Goal: Information Seeking & Learning: Learn about a topic

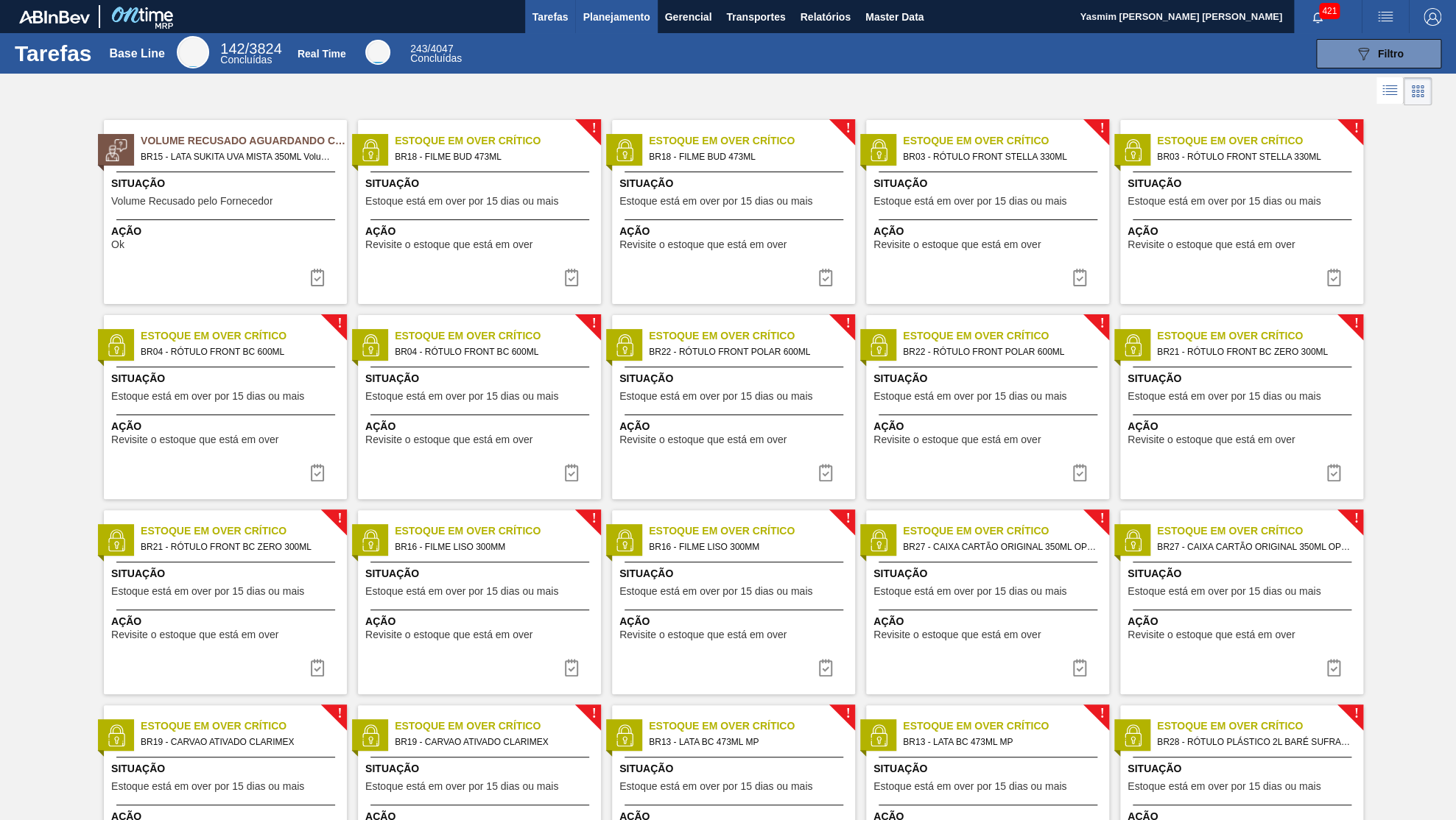
click at [595, 8] on span "Planejamento" at bounding box center [616, 16] width 67 height 18
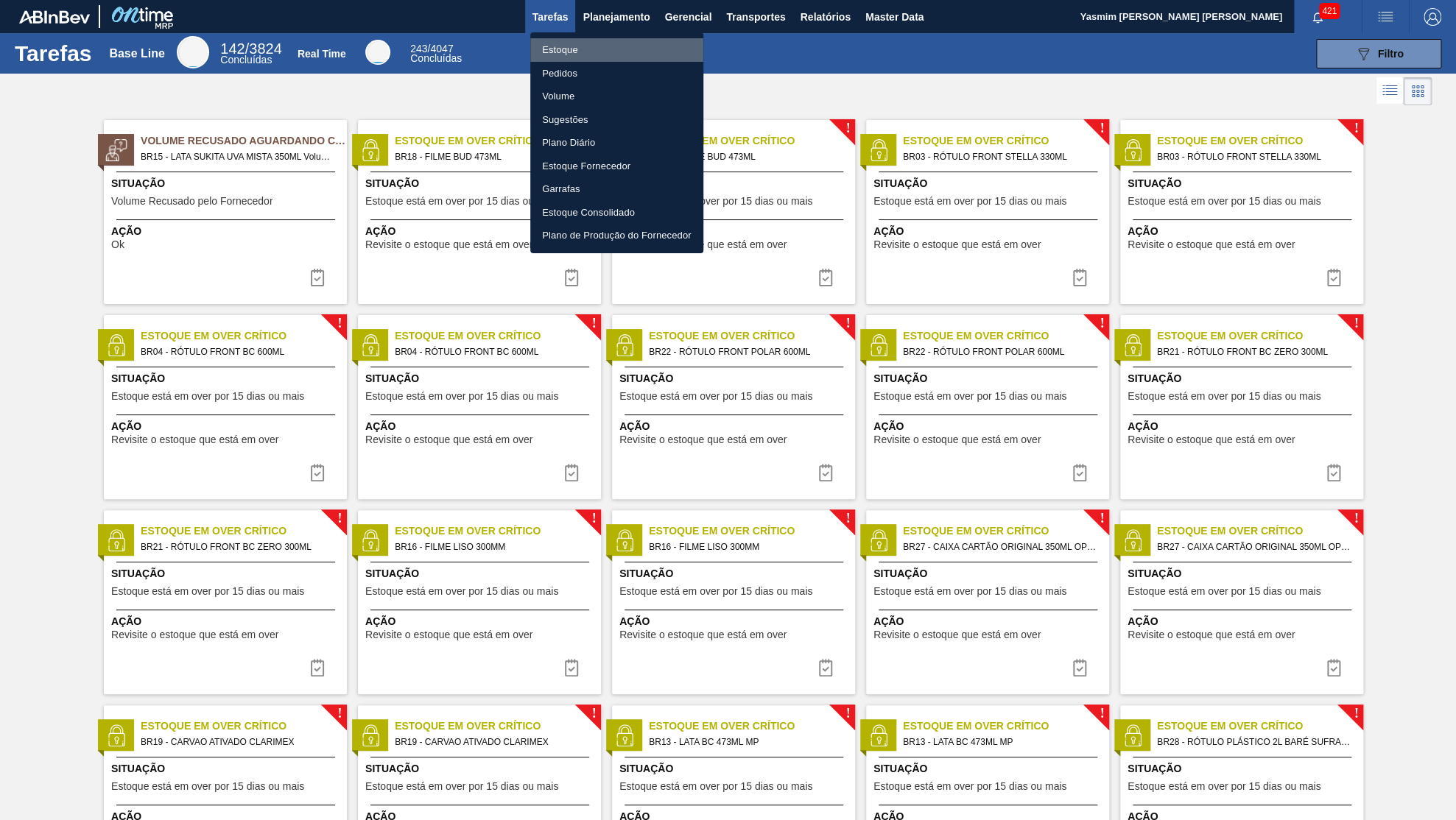
drag, startPoint x: 595, startPoint y: 51, endPoint x: 1454, endPoint y: 35, distance: 859.1
click at [595, 52] on li "Estoque" at bounding box center [617, 50] width 173 height 23
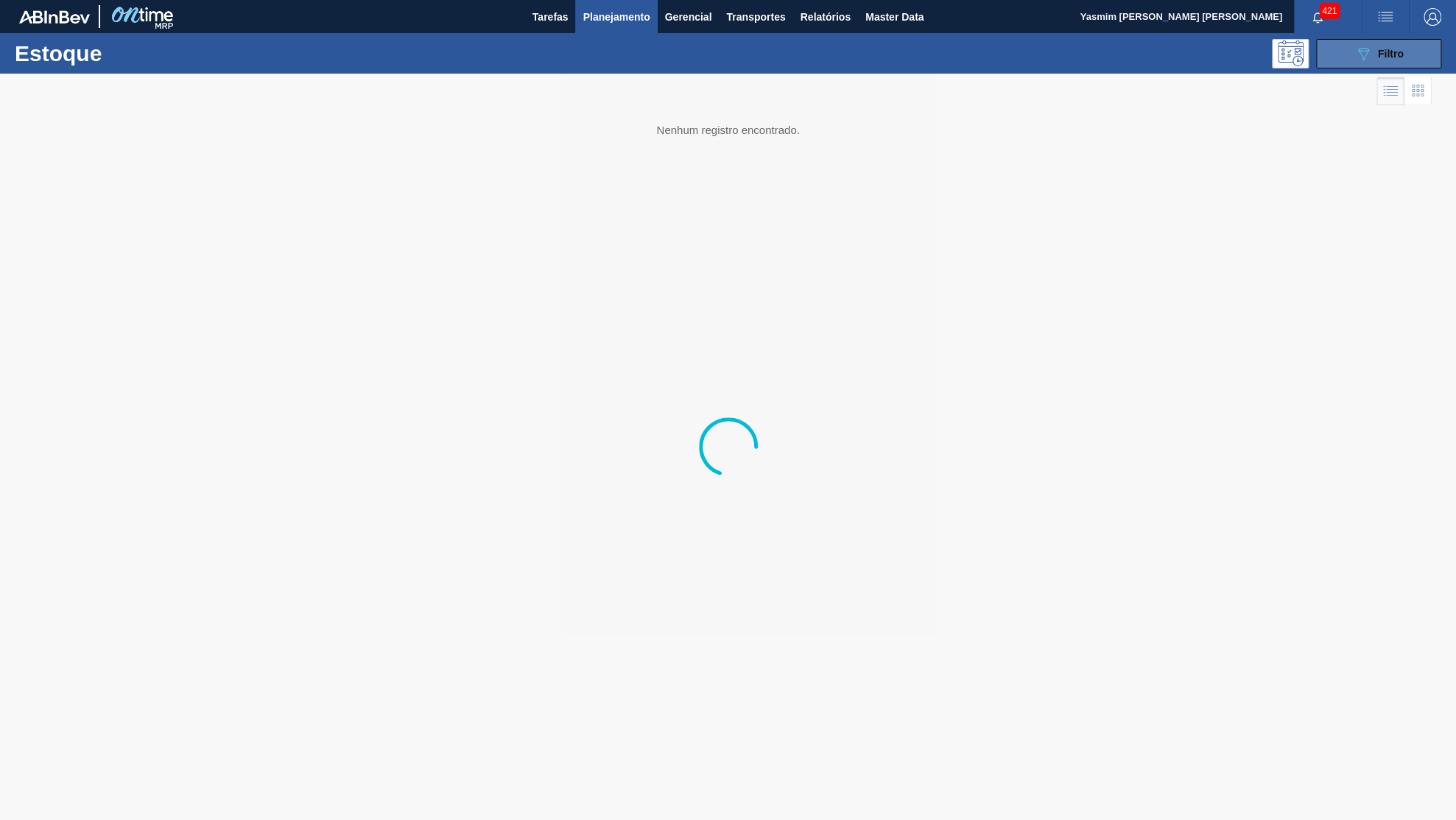
click at [1401, 54] on span "Filtro" at bounding box center [1390, 53] width 26 height 12
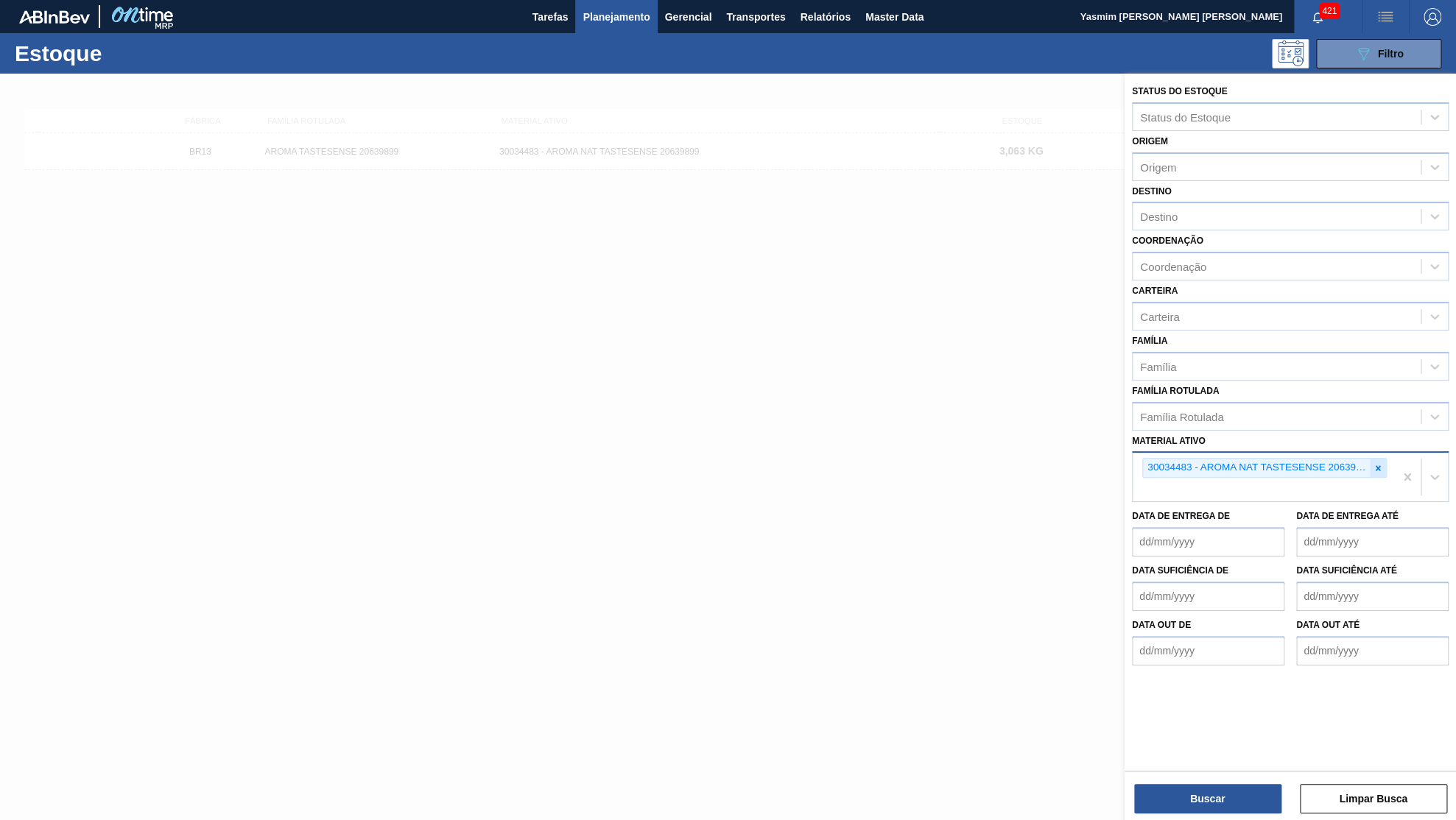
click at [1378, 463] on icon at bounding box center [1377, 468] width 10 height 10
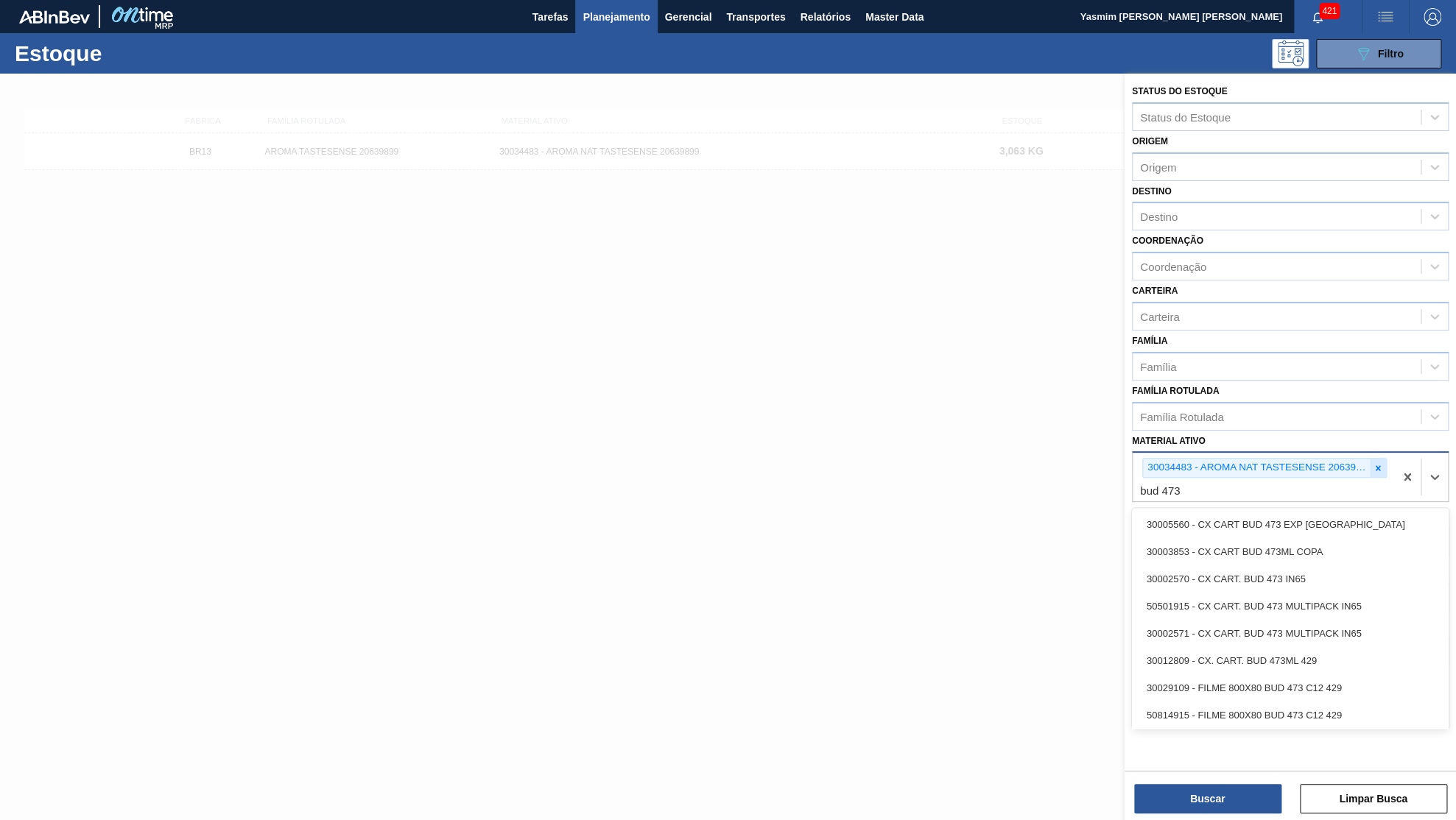
click at [1383, 463] on icon at bounding box center [1377, 468] width 10 height 10
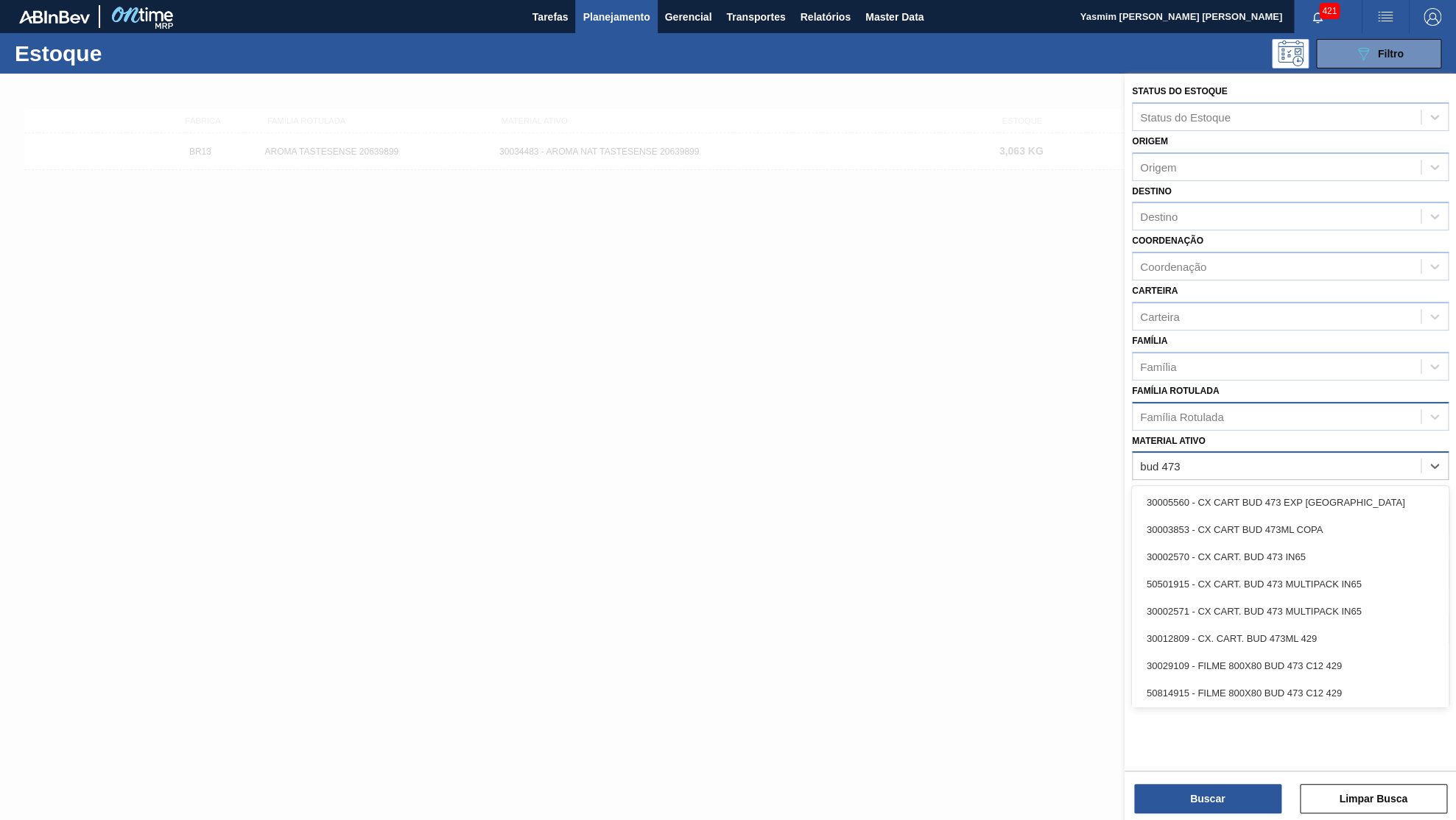
type ativo "bud 473"
click at [1285, 406] on div "Família Rotulada" at bounding box center [1277, 416] width 288 height 21
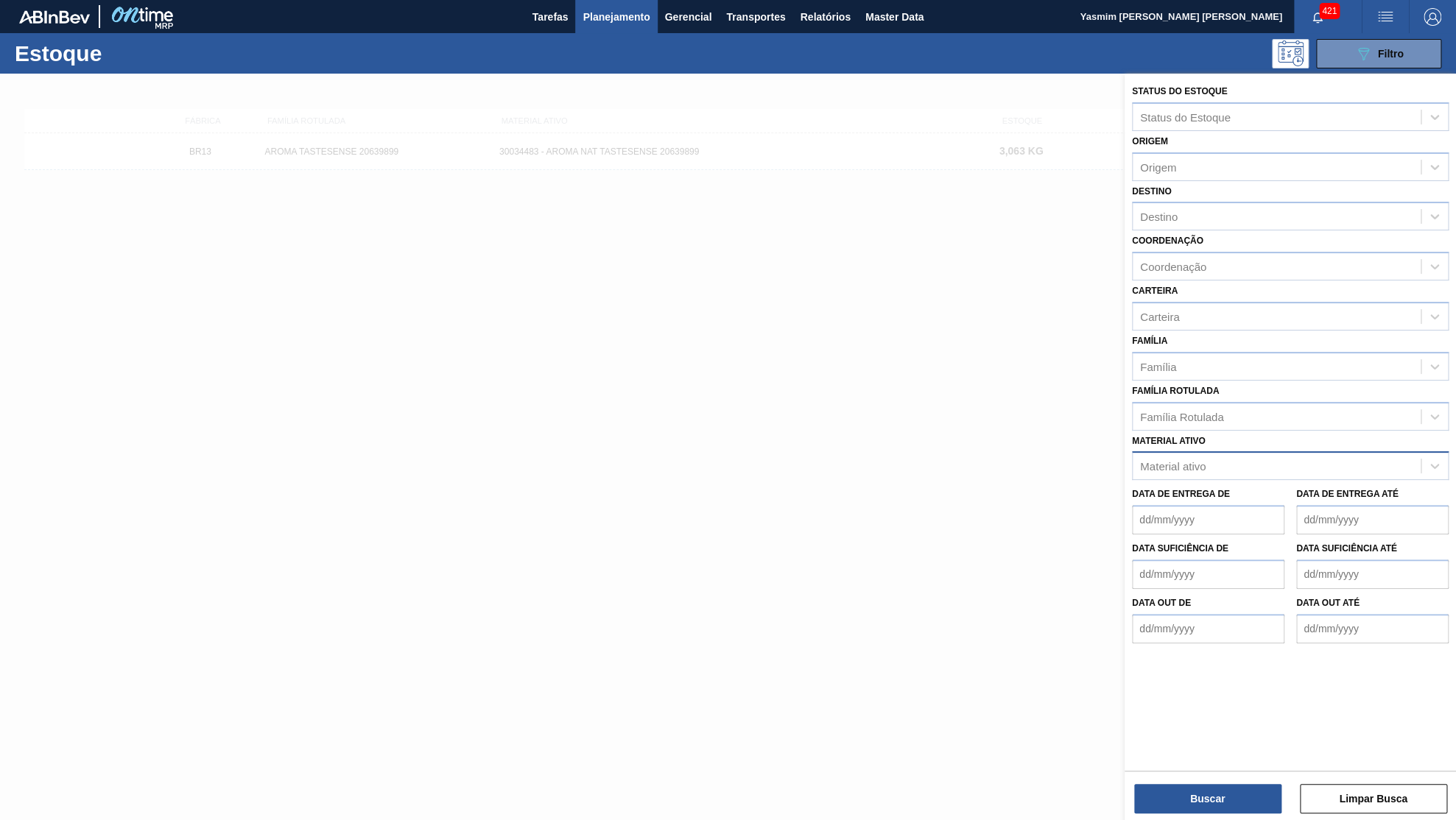
click at [261, 628] on div at bounding box center [728, 483] width 1456 height 820
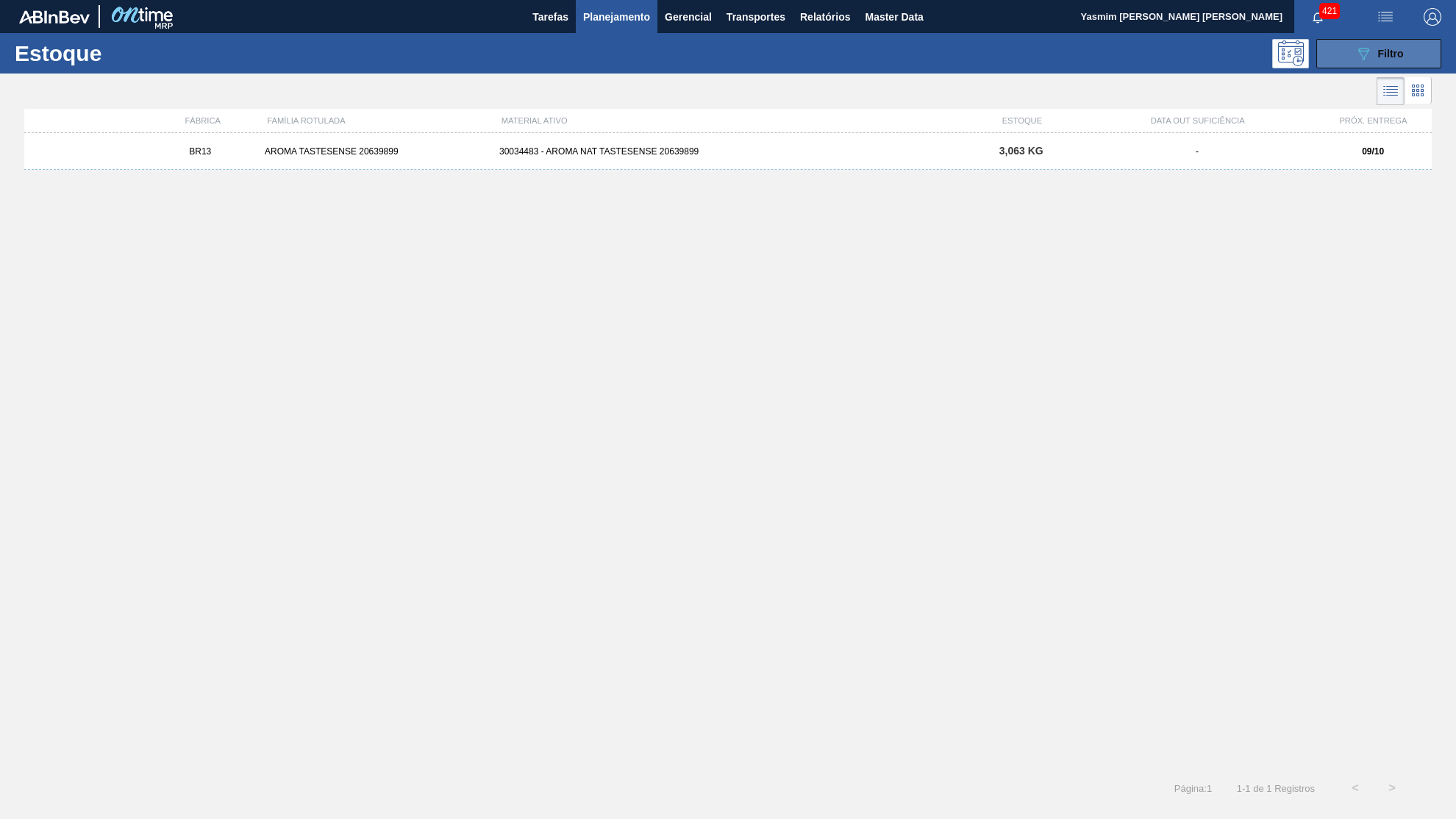
click at [1426, 46] on button "089F7B8B-B2A5-4AFE-B5C0-19BA573D28AC Filtro" at bounding box center [1378, 54] width 125 height 30
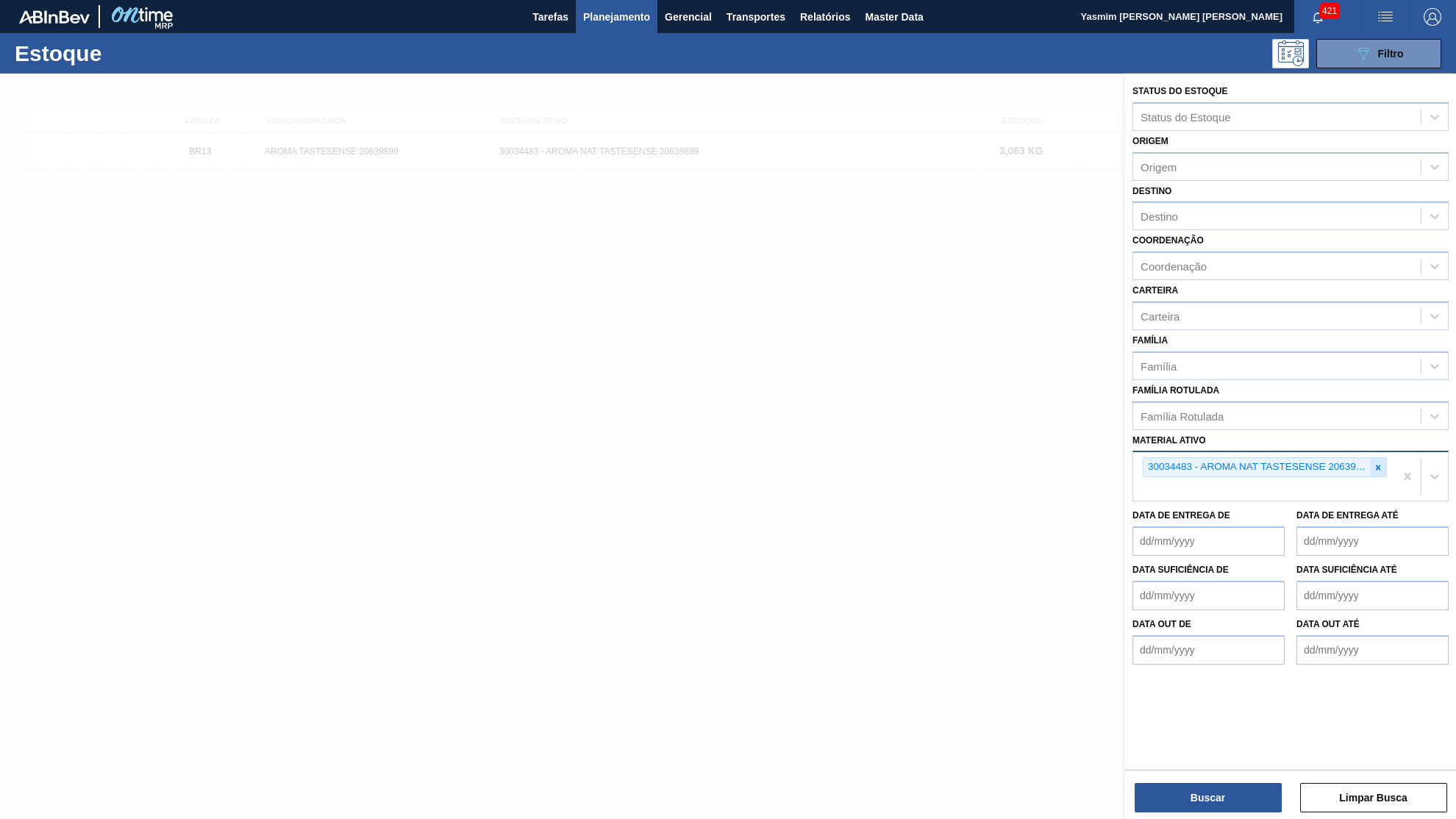
click at [1377, 463] on icon at bounding box center [1377, 468] width 10 height 10
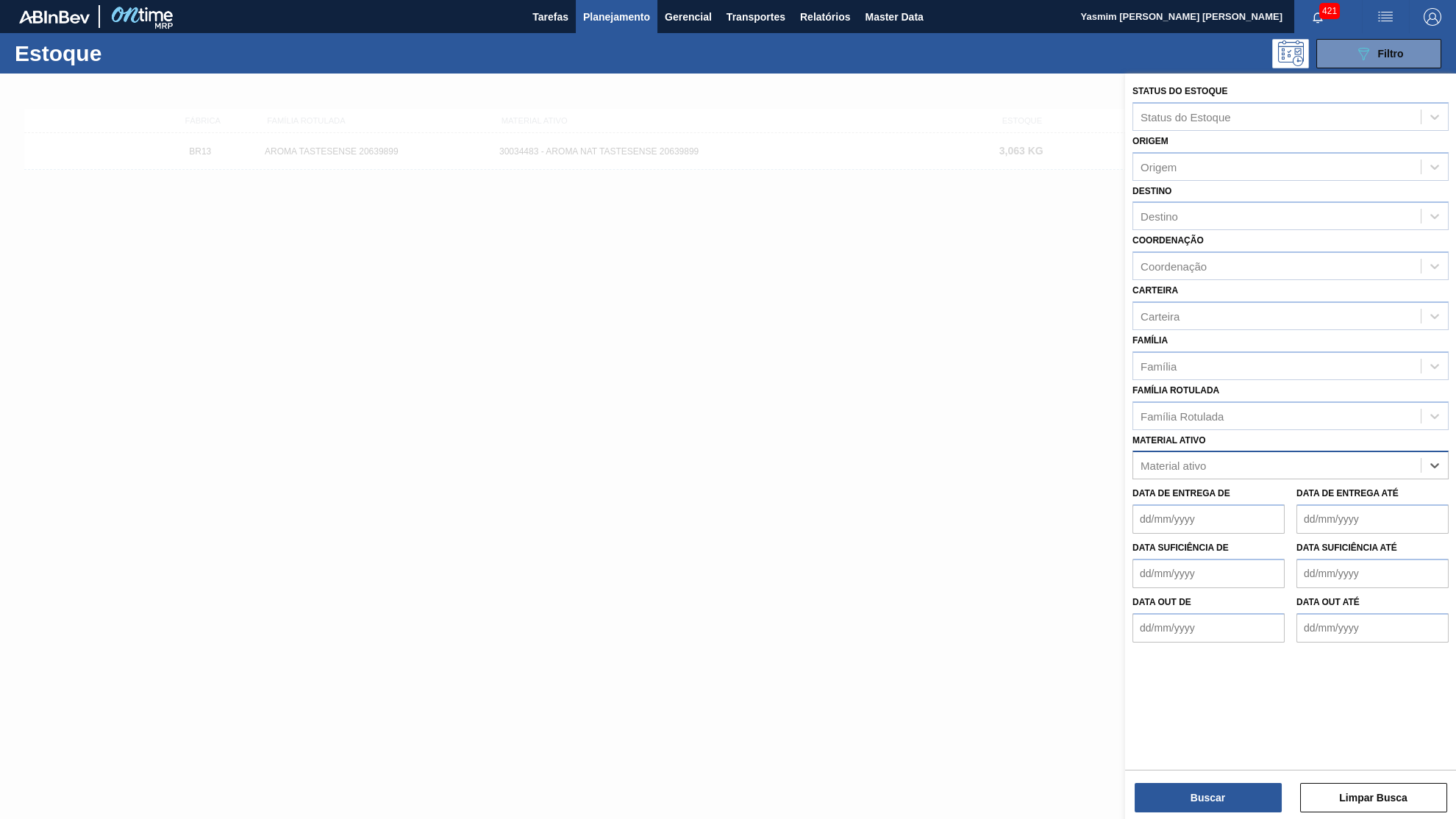
paste ativo "30012623"
type ativo "30012623"
click at [1256, 489] on div "30012623 - FILME C. 385X65 BC 350ML 429" at bounding box center [1291, 502] width 316 height 27
click at [1207, 795] on button "Buscar" at bounding box center [1207, 798] width 147 height 30
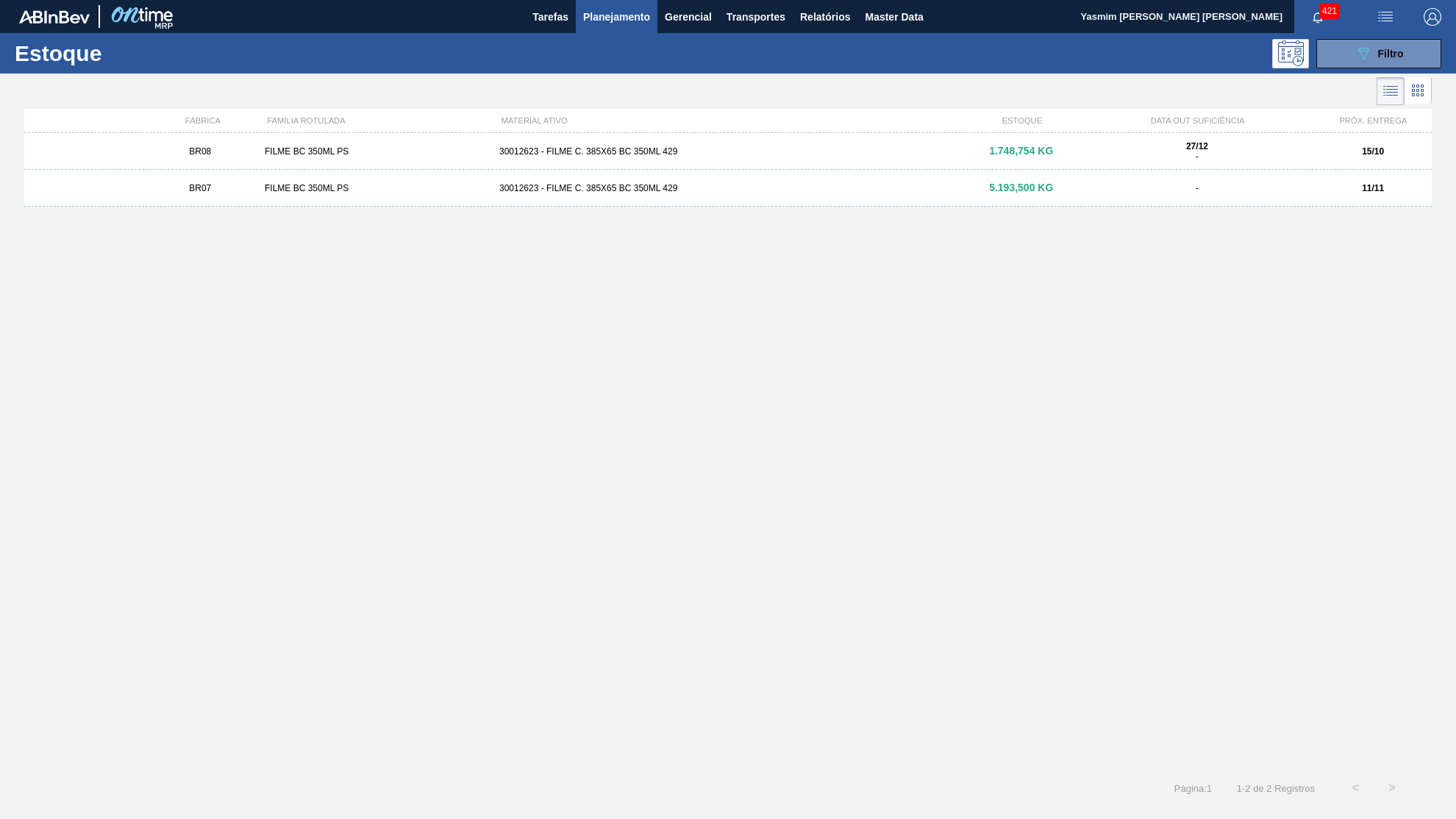
click at [509, 191] on div "30012623 - FILME C. 385X65 BC 350ML 429" at bounding box center [728, 188] width 469 height 10
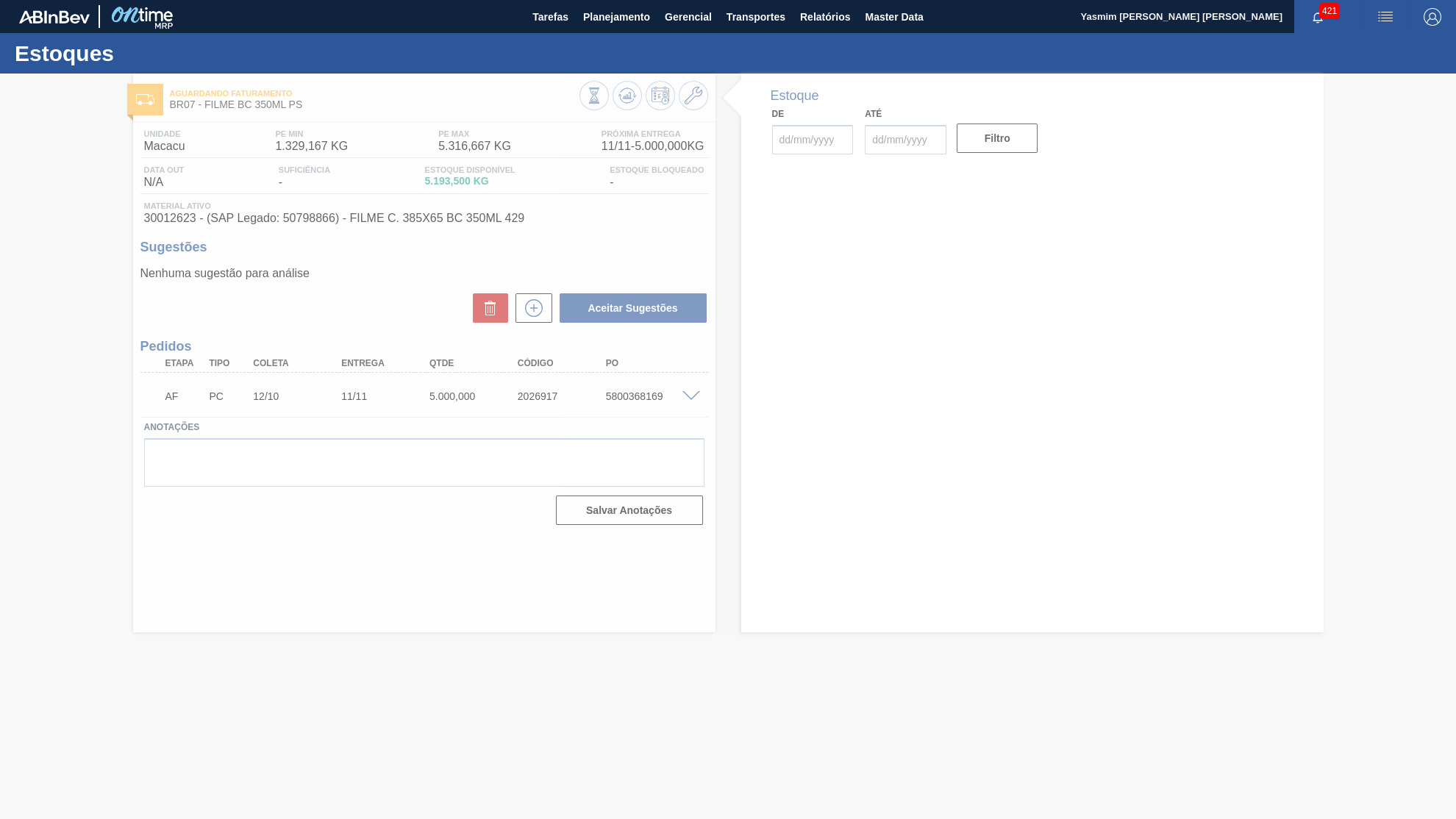
type input "[DATE]"
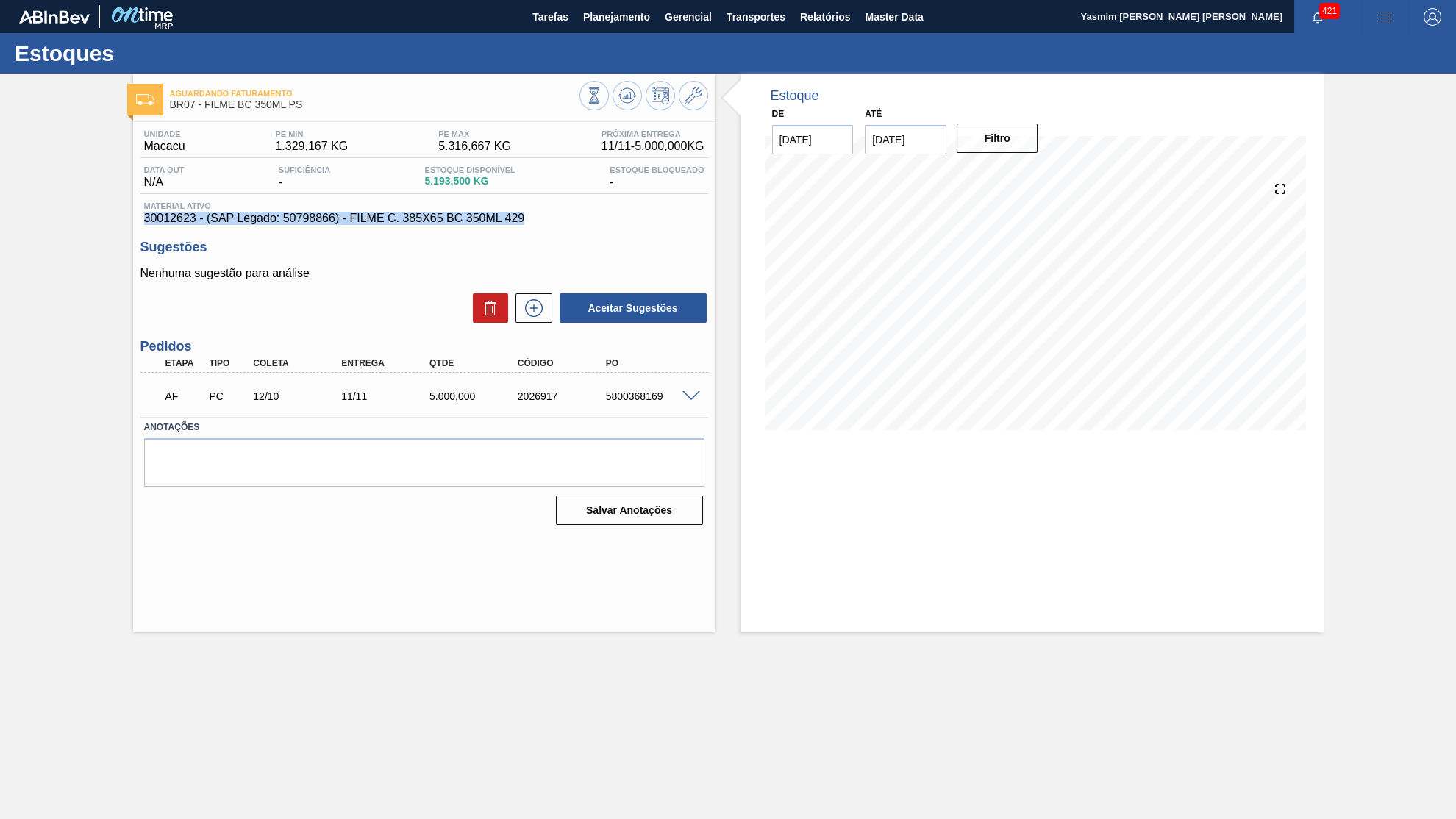
drag, startPoint x: 538, startPoint y: 224, endPoint x: 0, endPoint y: 229, distance: 538.0
click at [0, 229] on div "Aguardando Faturamento BR07 - FILME BC 350ML PS Unidade Macacu PE MIN 1.329,167…" at bounding box center [728, 352] width 1456 height 559
click at [195, 235] on div "Unidade Macacu PE MIN 1.329,167 KG PE MAX 5.316,667 KG Próxima Entrega 11/11 - …" at bounding box center [425, 327] width 583 height 408
click at [220, 229] on div "Unidade Macacu PE MIN 1.329,167 KG PE MAX 5.316,667 KG Próxima Entrega 11/11 - …" at bounding box center [425, 327] width 583 height 408
click at [679, 386] on div "AF PC 12/10 11/11 5.000,000 2026917 5800368169" at bounding box center [420, 395] width 529 height 30
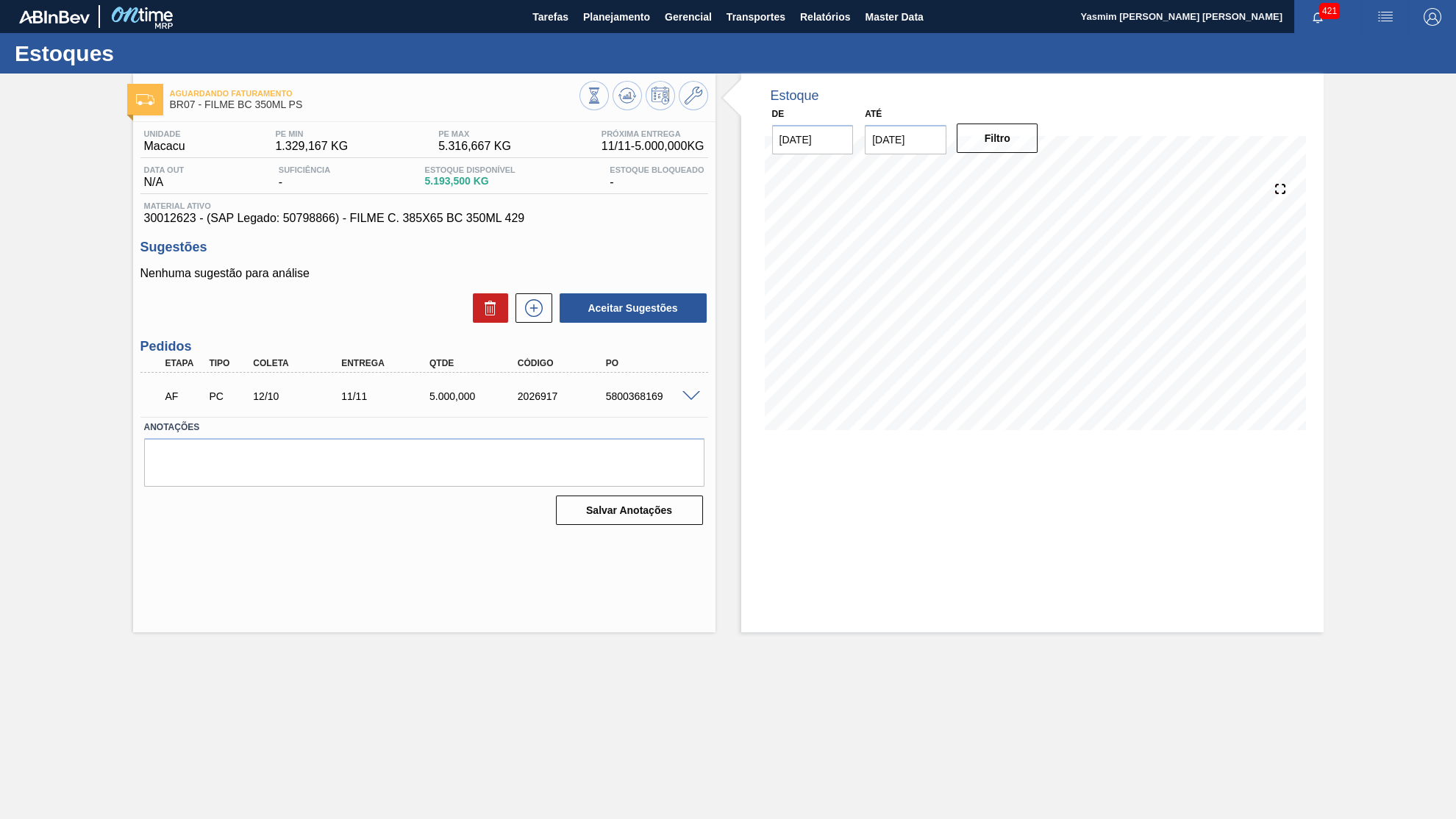
click at [689, 391] on span at bounding box center [691, 397] width 18 height 11
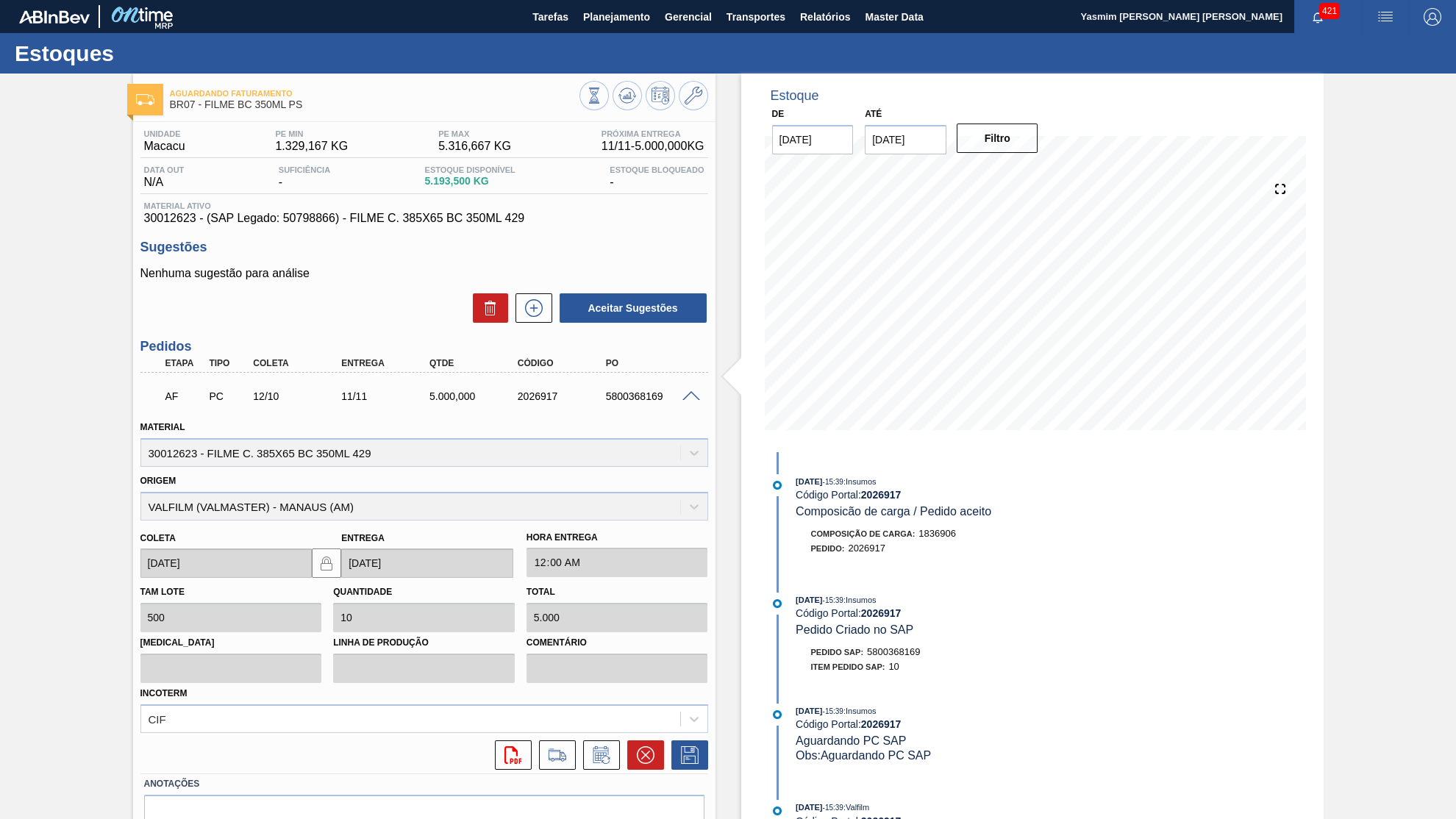
click at [233, 208] on span "Material ativo" at bounding box center [424, 206] width 560 height 9
click at [238, 210] on span "Material ativo" at bounding box center [424, 206] width 560 height 9
click at [251, 218] on span "30012623 - (SAP Legado: 50798866) - FILME C. 385X65 BC 350ML 429" at bounding box center [424, 218] width 560 height 13
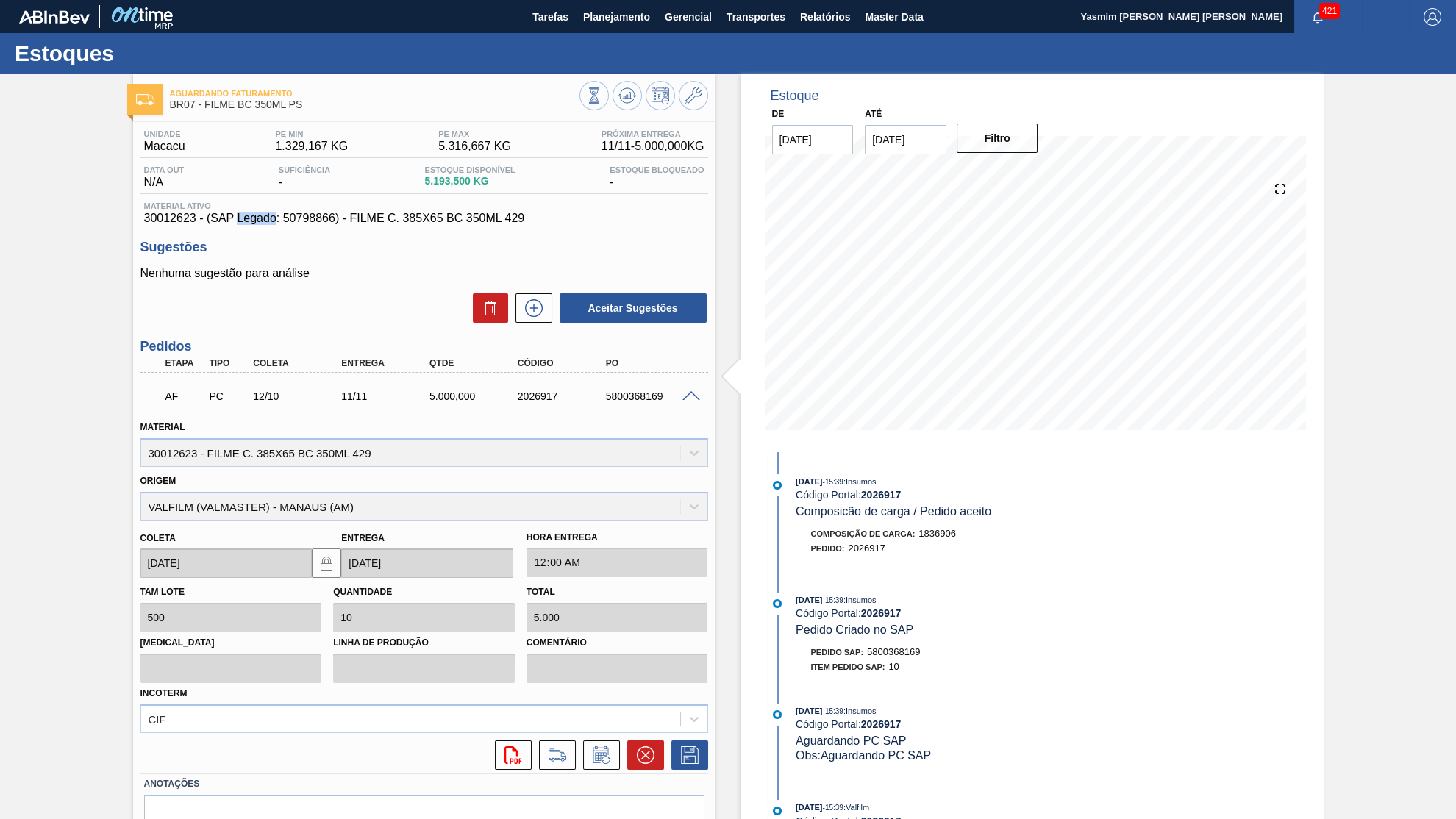
drag, startPoint x: 251, startPoint y: 218, endPoint x: 251, endPoint y: 231, distance: 13.0
click at [251, 231] on div "Unidade Macacu PE MIN 1.329,167 KG PE MAX 5.316,667 KG Próxima Entrega 11/11 - …" at bounding box center [425, 505] width 583 height 765
click at [256, 231] on div "Unidade Macacu PE MIN 1.329,167 KG PE MAX 5.316,667 KG Próxima Entrega 11/11 - …" at bounding box center [425, 505] width 583 height 765
click at [255, 225] on span "30012623 - (SAP Legado: 50798866) - FILME C. 385X65 BC 350ML 429" at bounding box center [424, 218] width 560 height 13
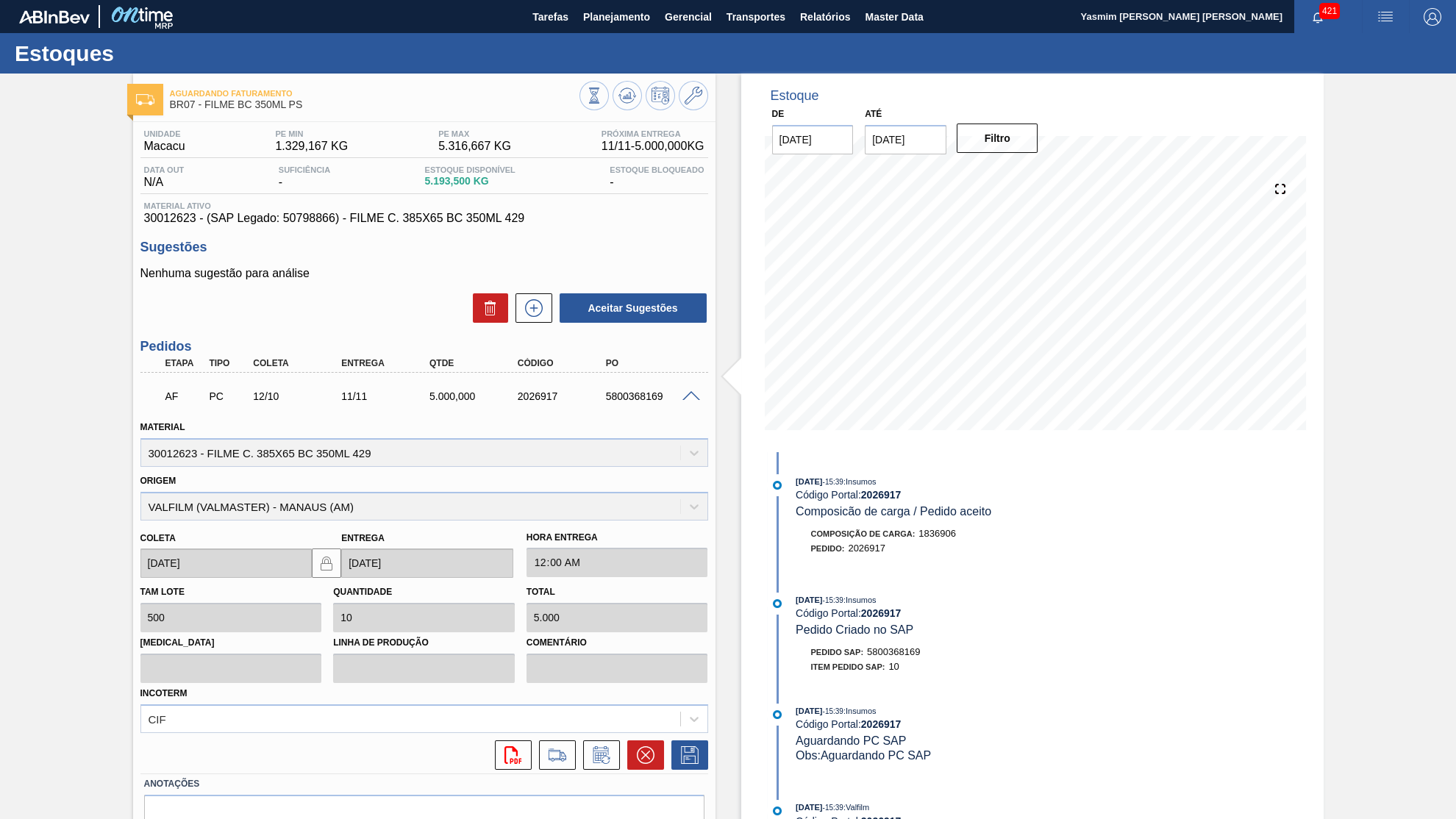
click at [255, 225] on span "30012623 - (SAP Legado: 50798866) - FILME C. 385X65 BC 350ML 429" at bounding box center [424, 218] width 560 height 13
click at [425, 231] on div "Unidade Macacu PE MIN 1.329,167 KG PE MAX 5.316,667 KG Próxima Entrega 11/11 - …" at bounding box center [425, 505] width 583 height 765
click at [424, 215] on span "30012623 - (SAP Legado: 50798866) - FILME C. 385X65 BC 350ML 429" at bounding box center [424, 218] width 560 height 13
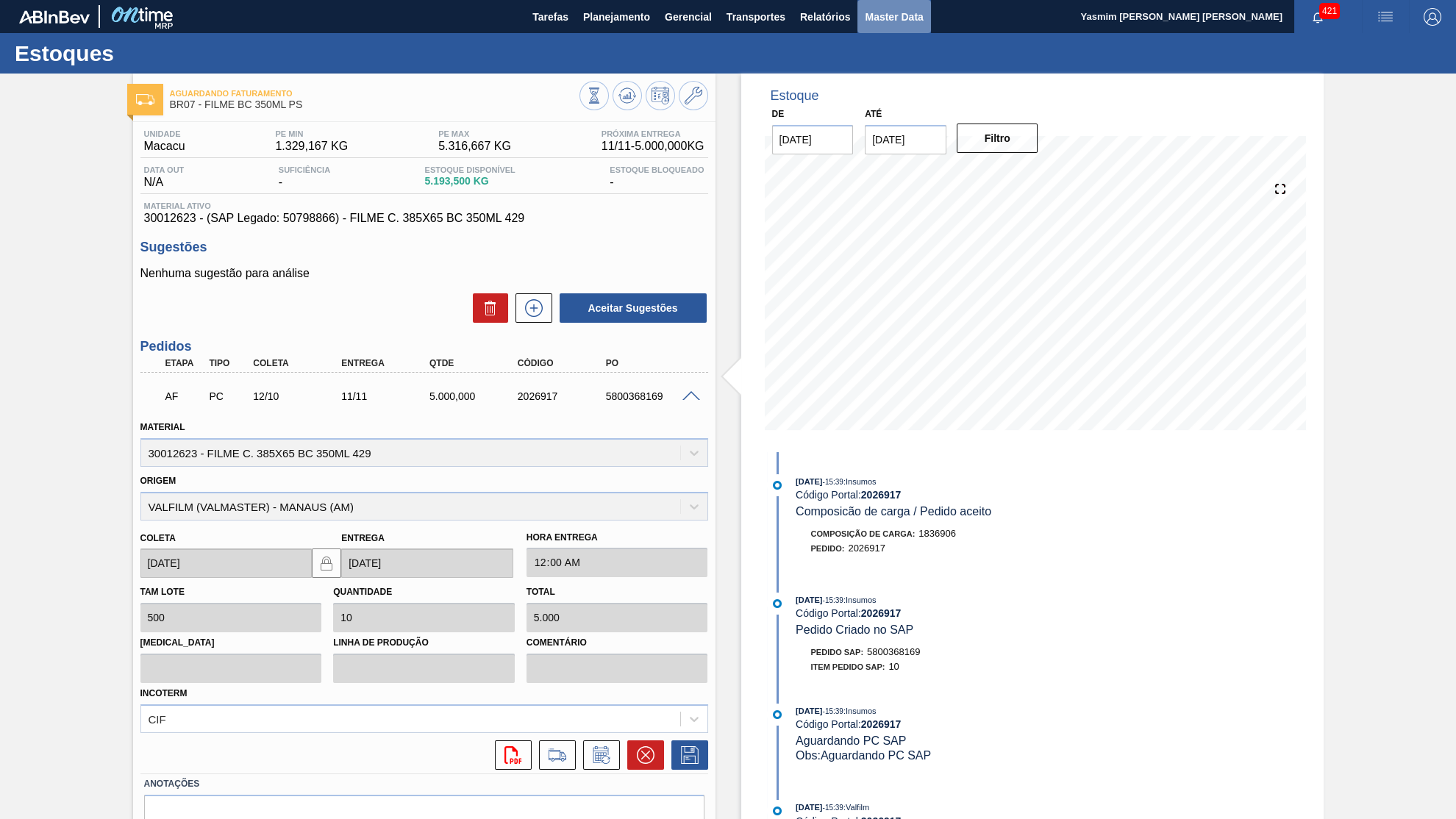
click at [880, 12] on span "Master Data" at bounding box center [894, 16] width 58 height 18
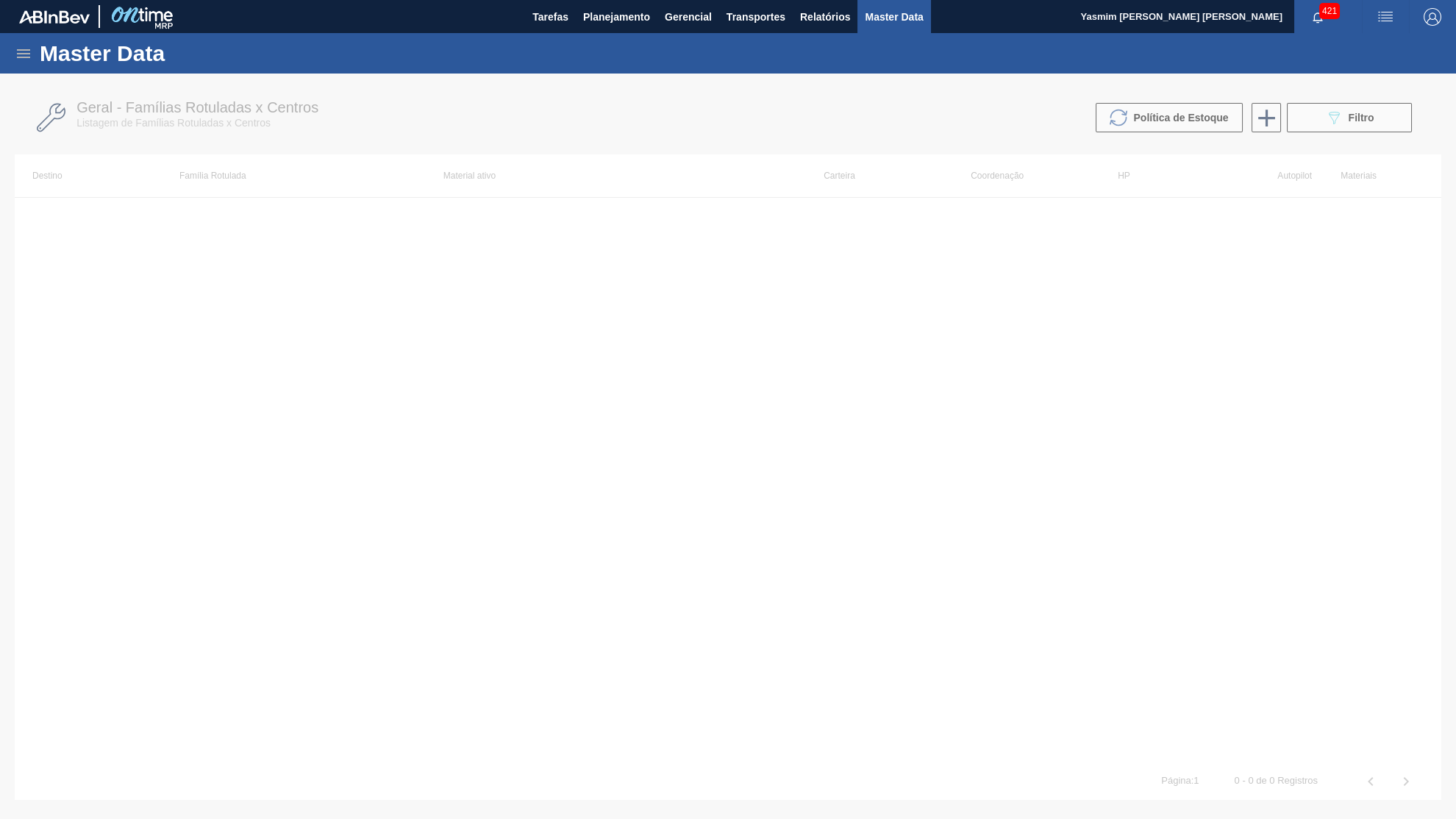
click at [17, 55] on icon at bounding box center [23, 54] width 18 height 18
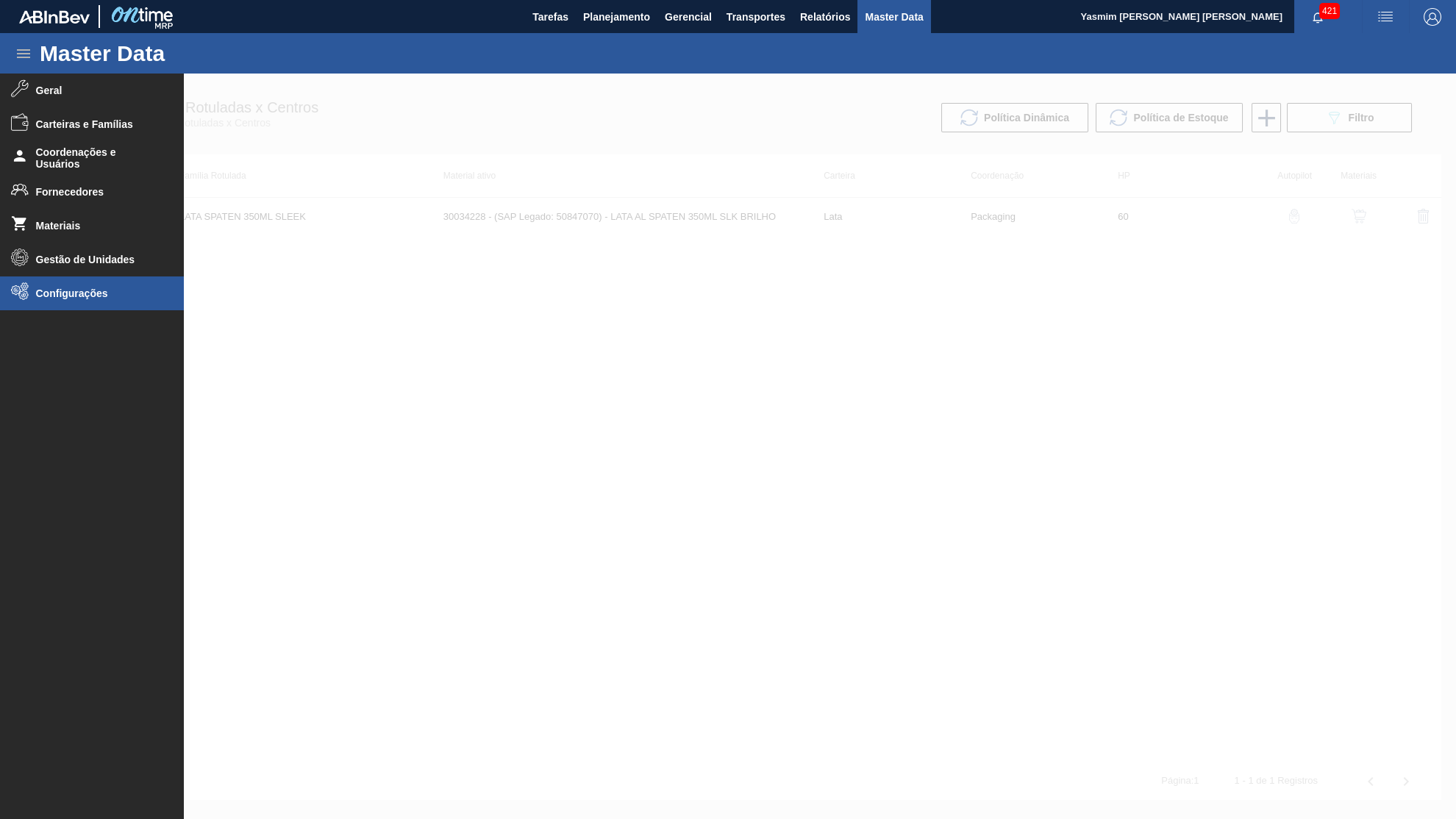
click at [96, 290] on span "Configurações" at bounding box center [97, 293] width 122 height 12
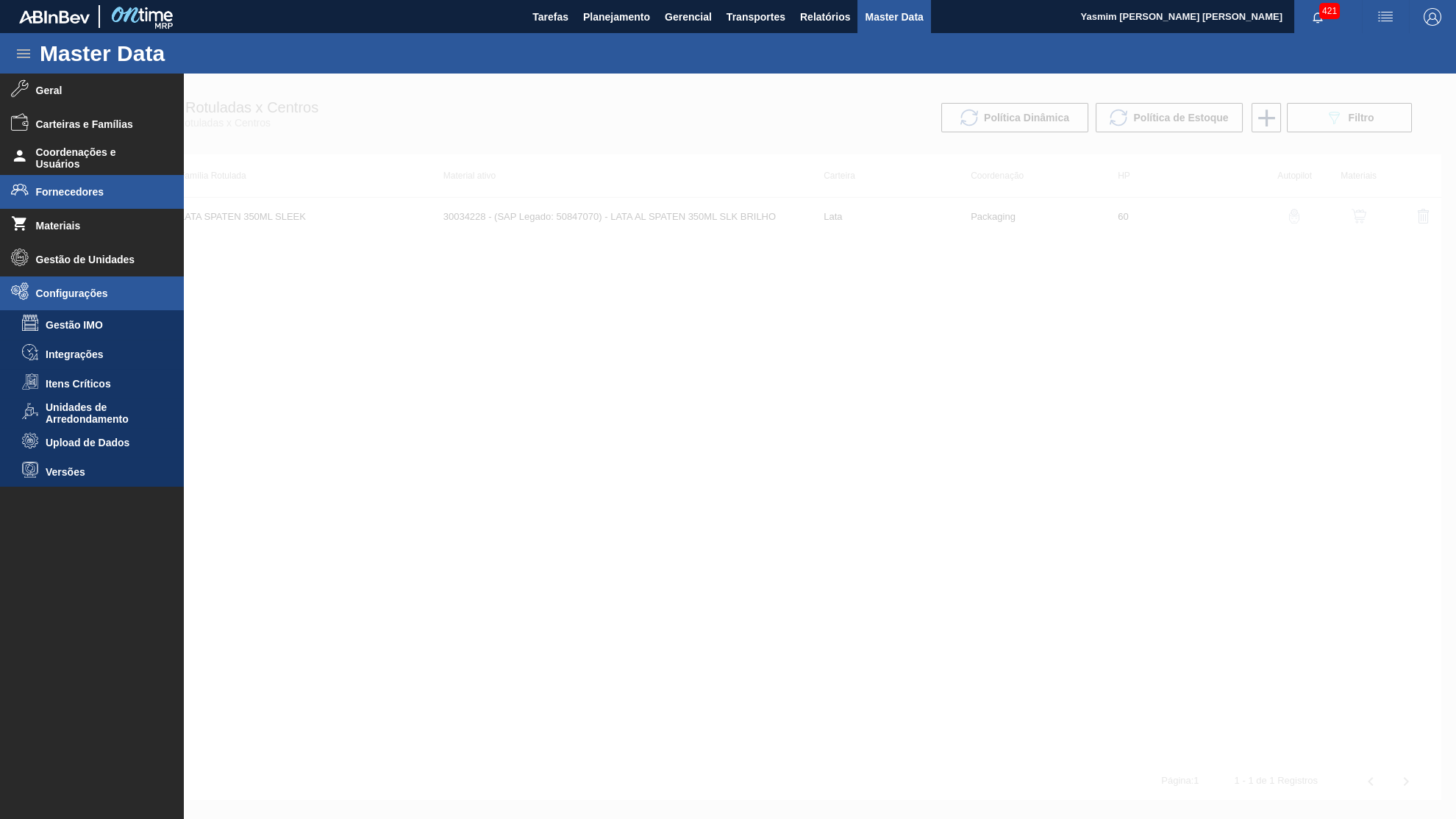
click at [101, 187] on span "Fornecedores" at bounding box center [97, 192] width 122 height 12
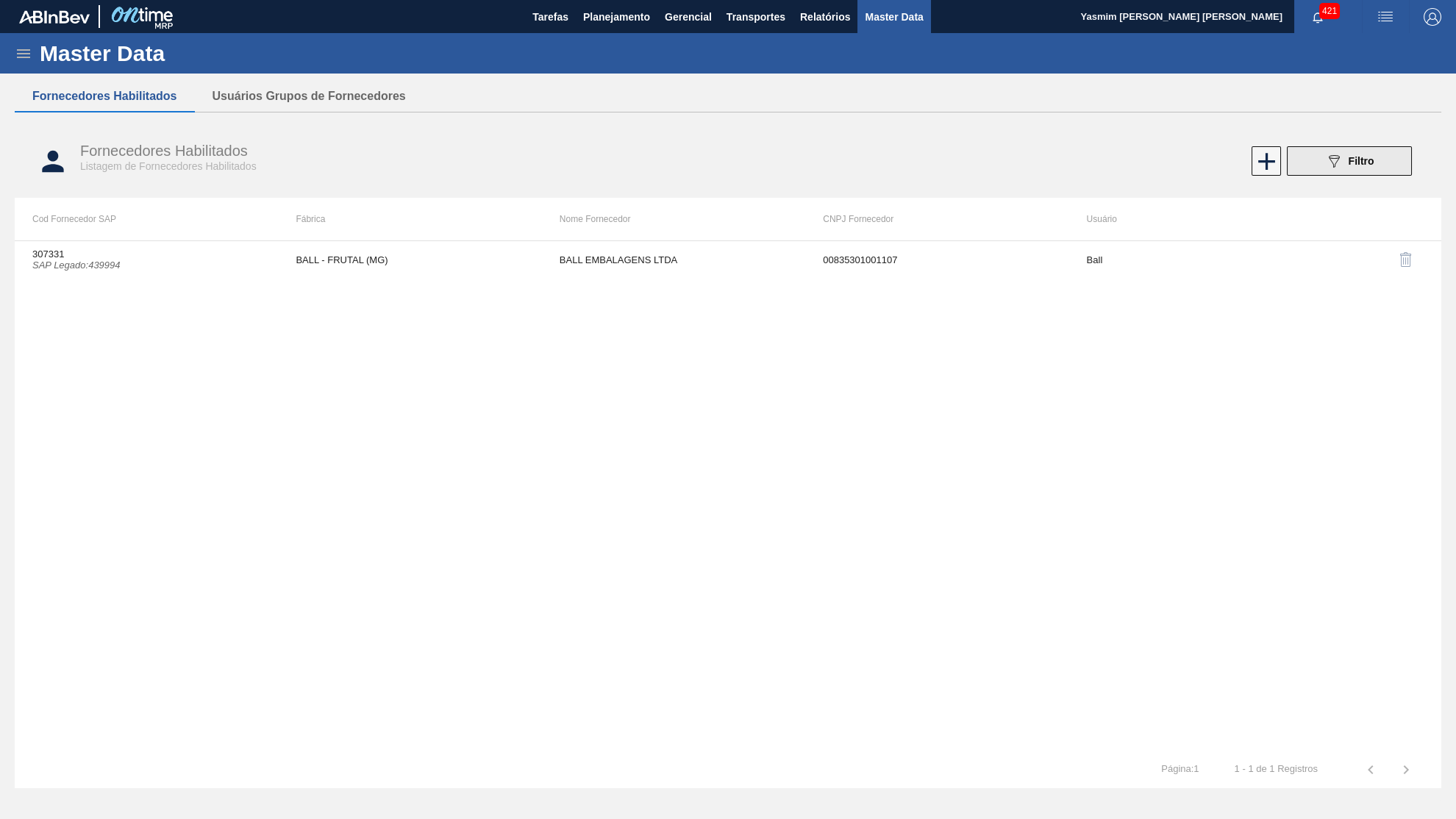
click at [1366, 164] on span "Filtro" at bounding box center [1361, 161] width 26 height 12
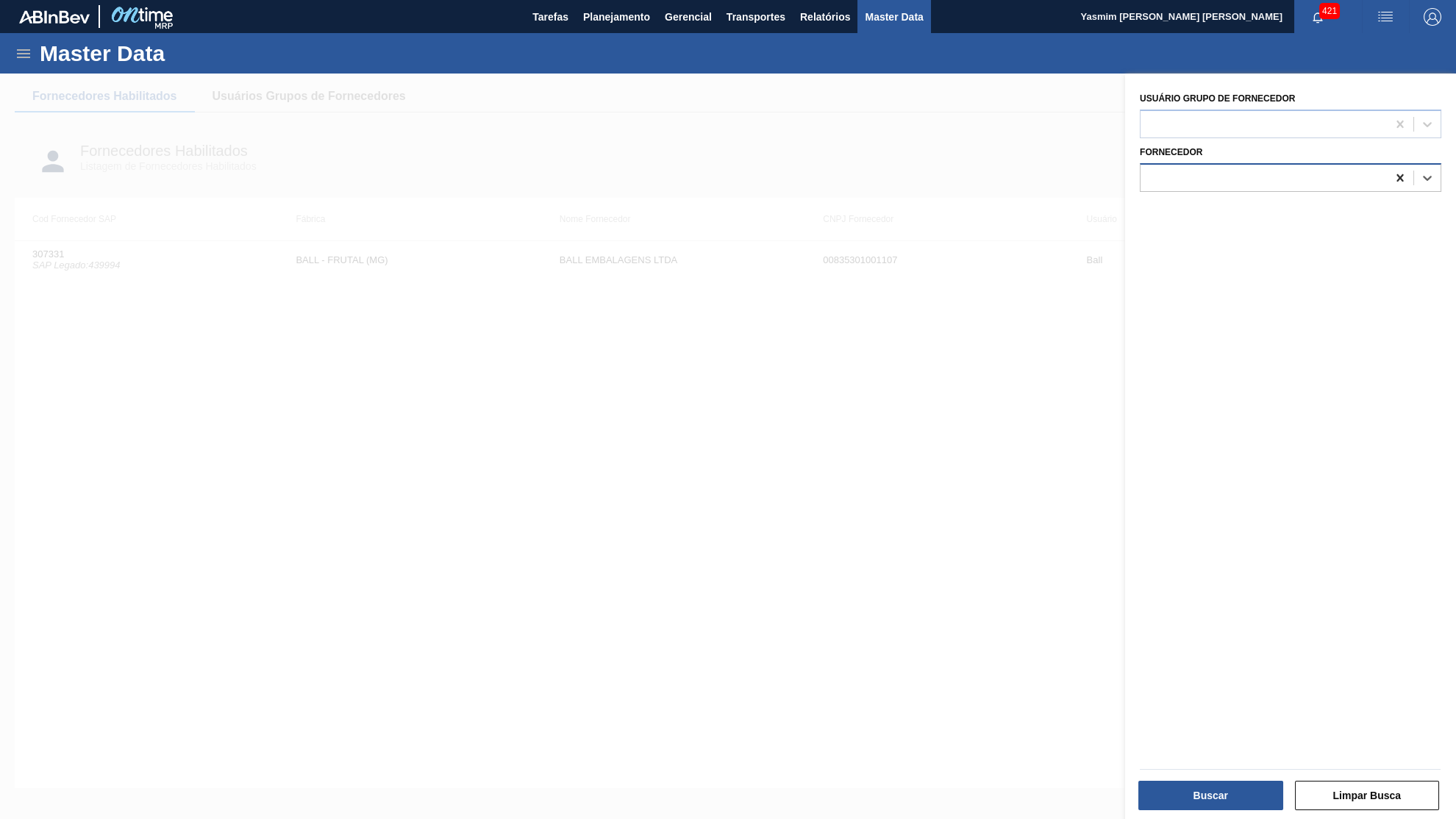
click at [1394, 169] on div at bounding box center [1400, 178] width 26 height 26
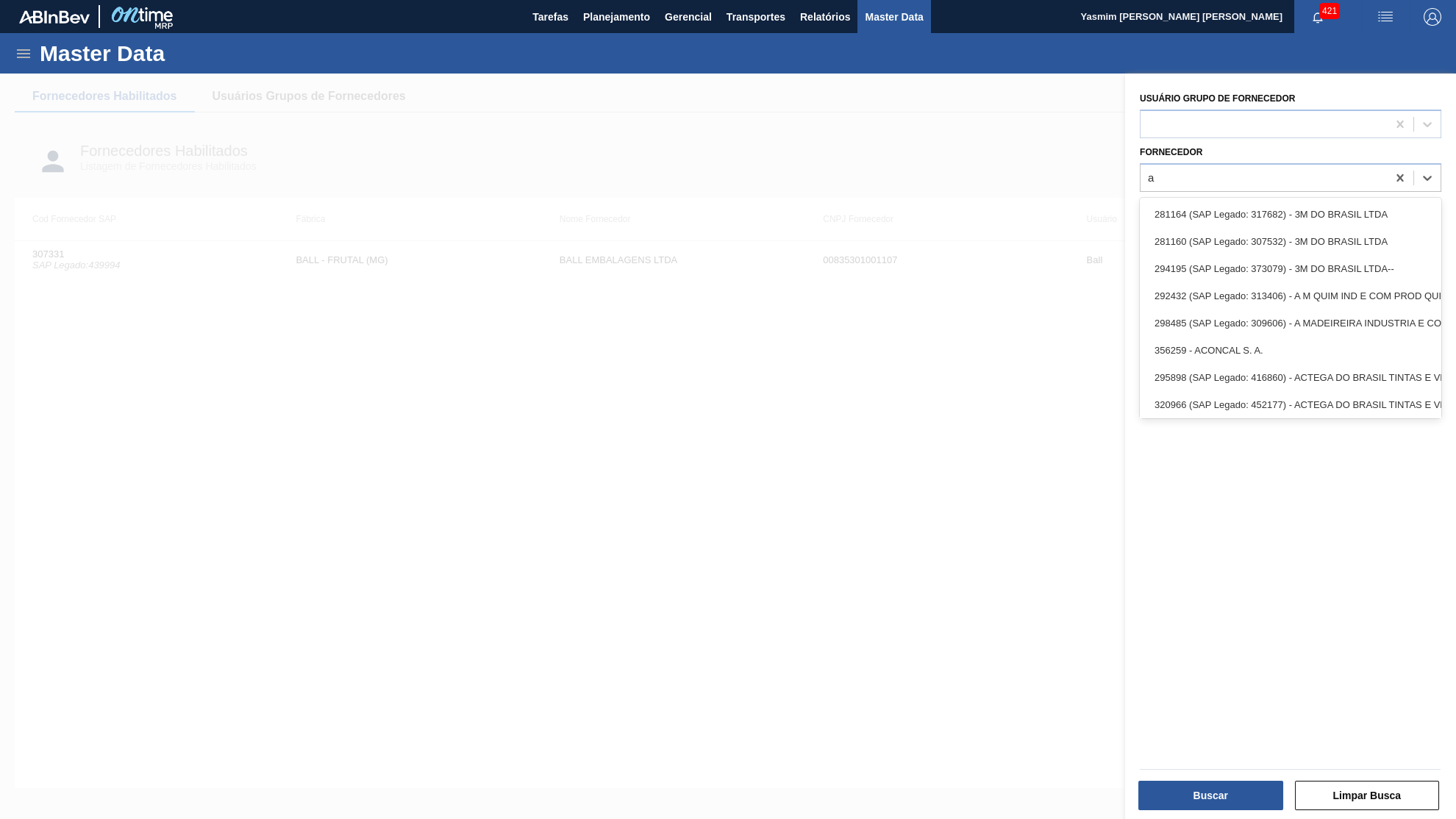
type input "a"
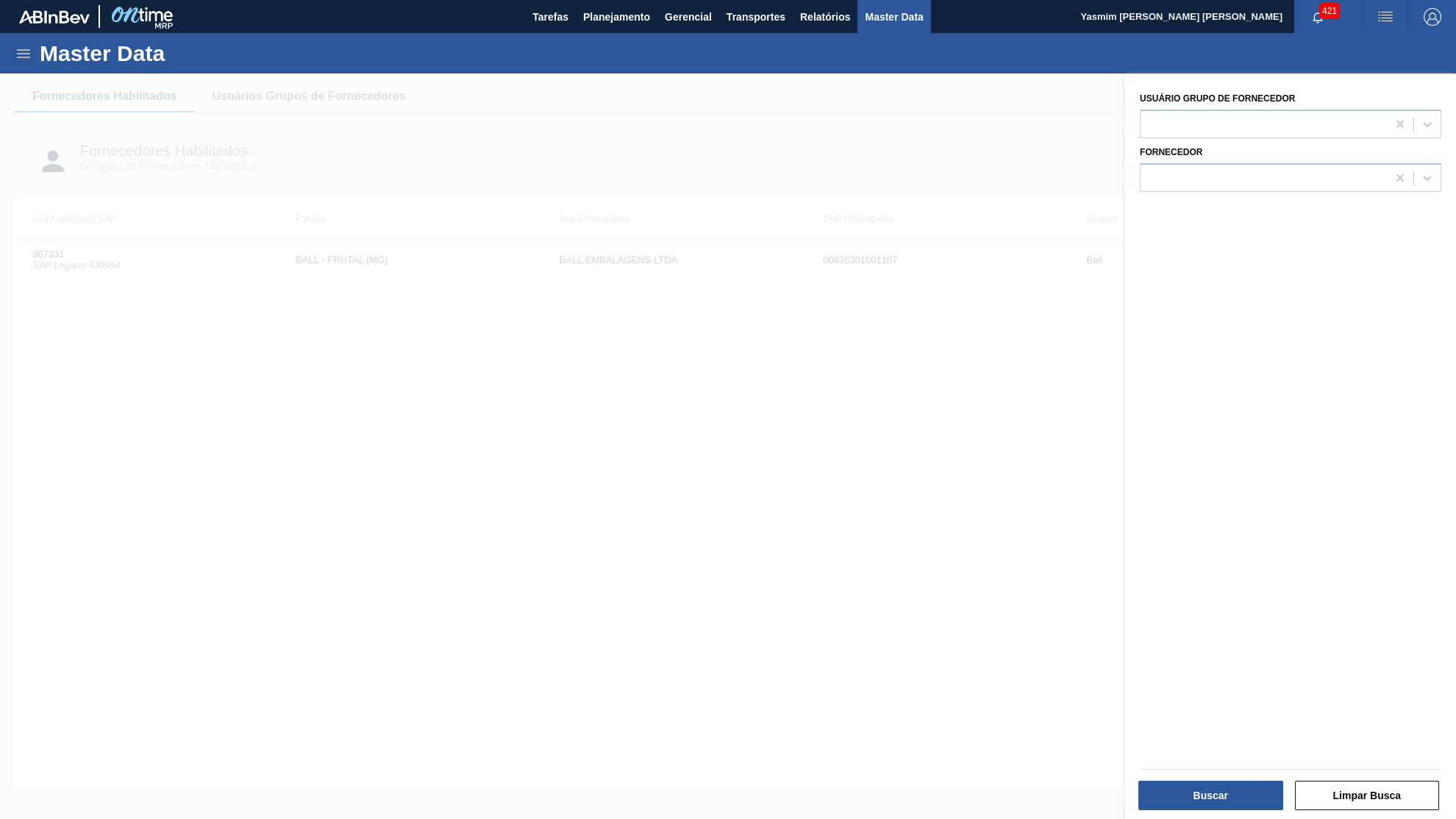
click at [1243, 138] on div "Fornecedor" at bounding box center [1290, 164] width 313 height 54
click at [1238, 127] on div at bounding box center [1264, 123] width 246 height 21
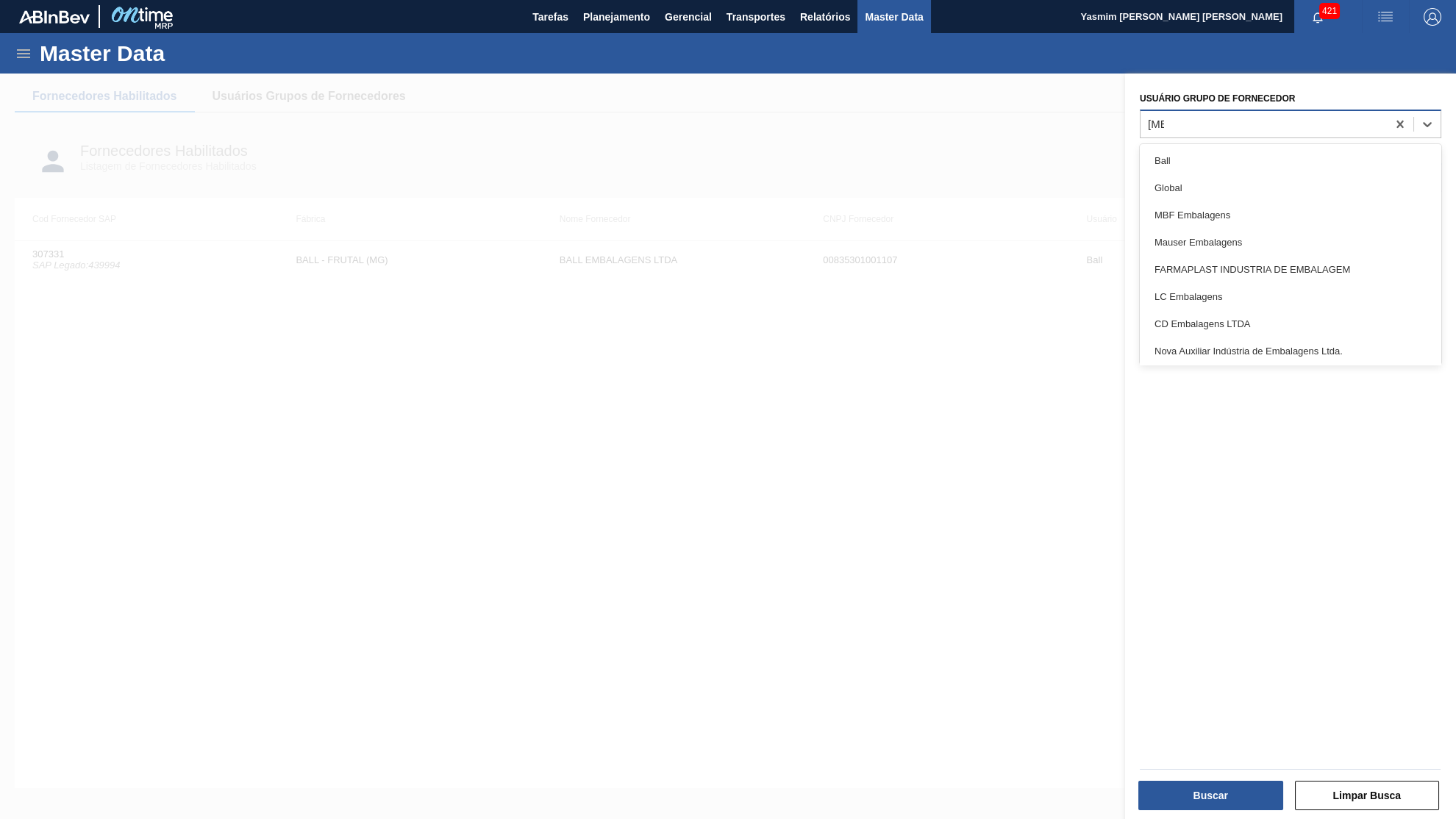
type Fornecedor "ball"
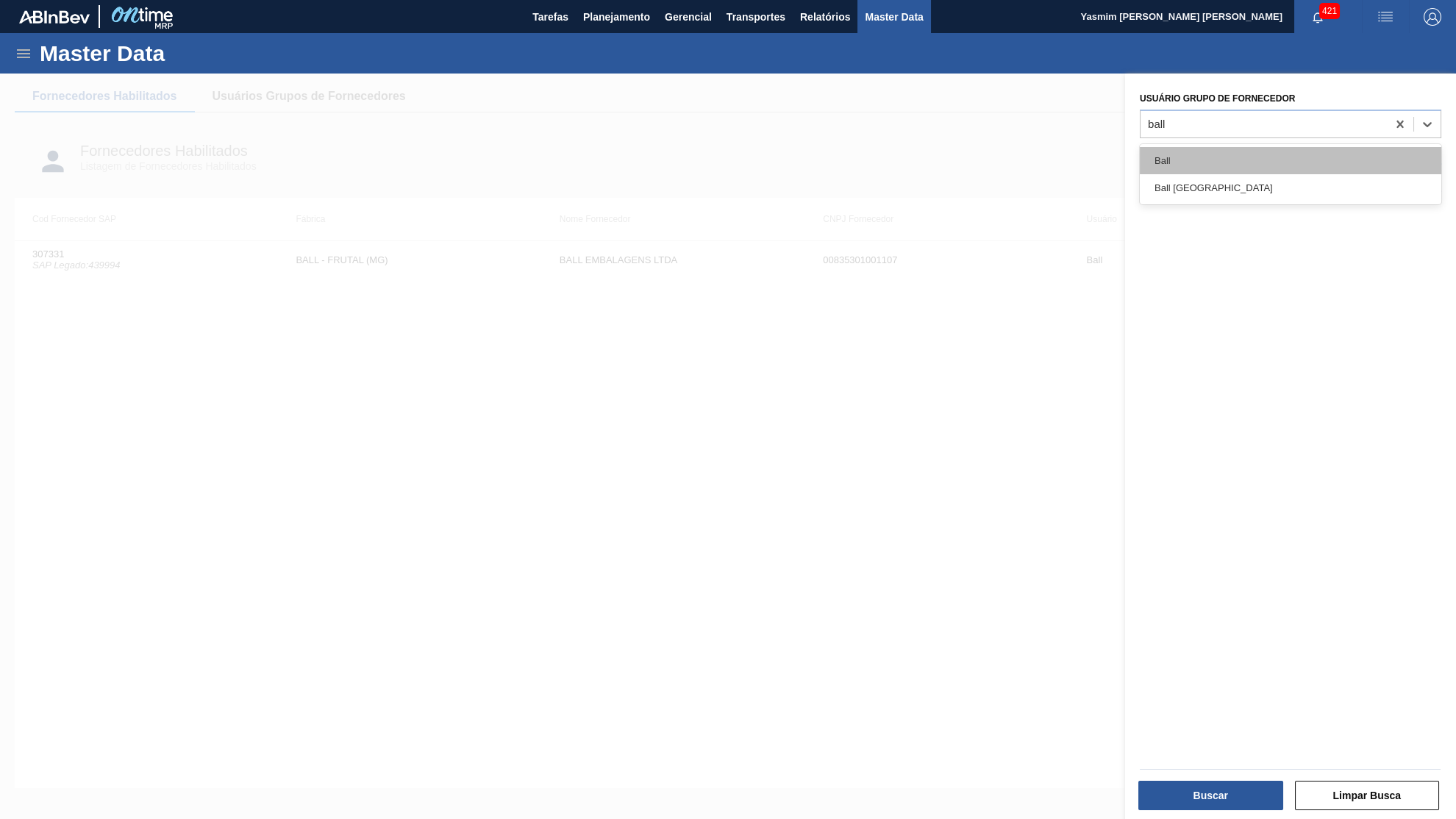
click at [1183, 155] on div "Ball" at bounding box center [1290, 161] width 301 height 27
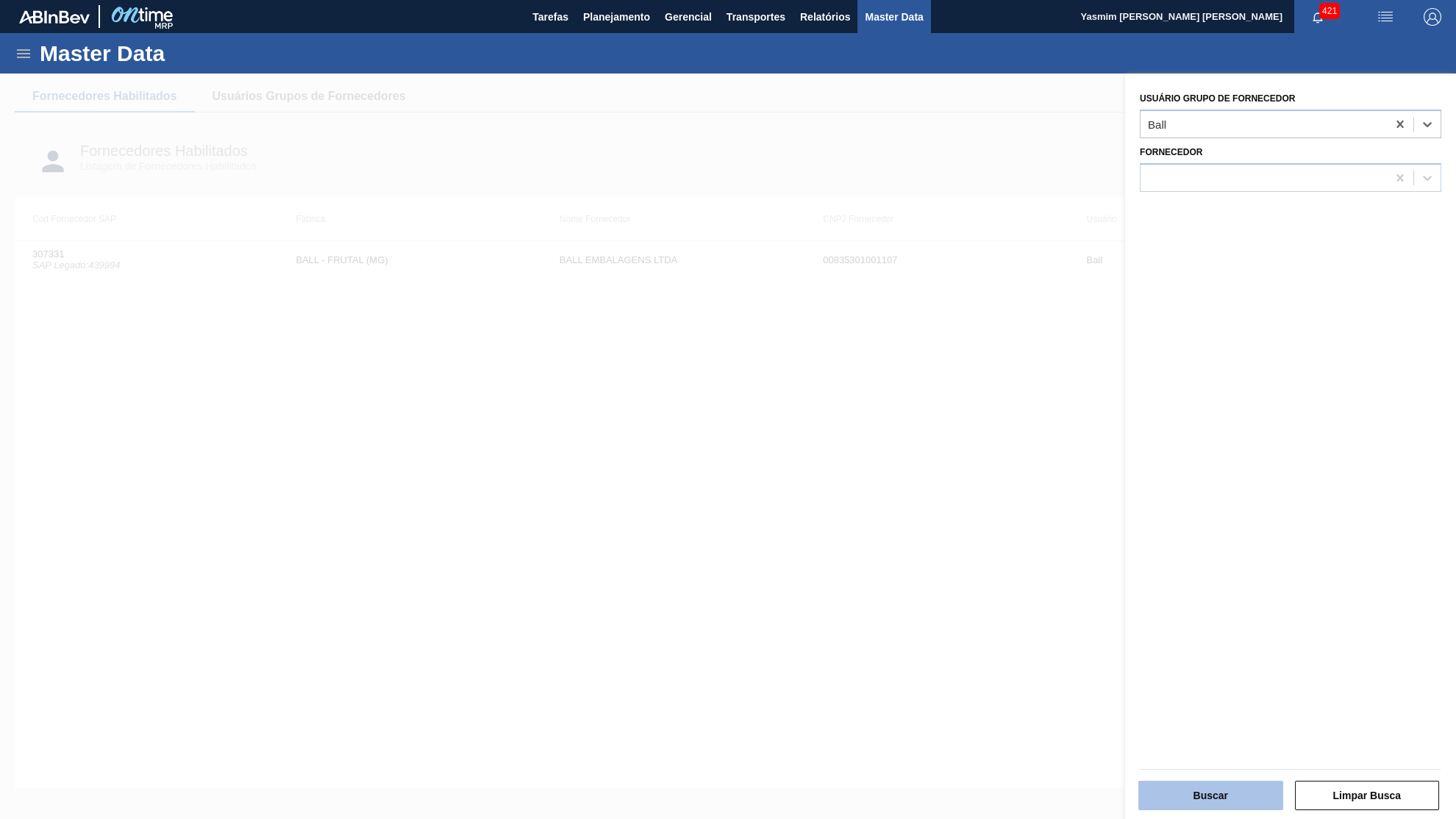
click at [1186, 795] on button "Buscar" at bounding box center [1211, 796] width 145 height 30
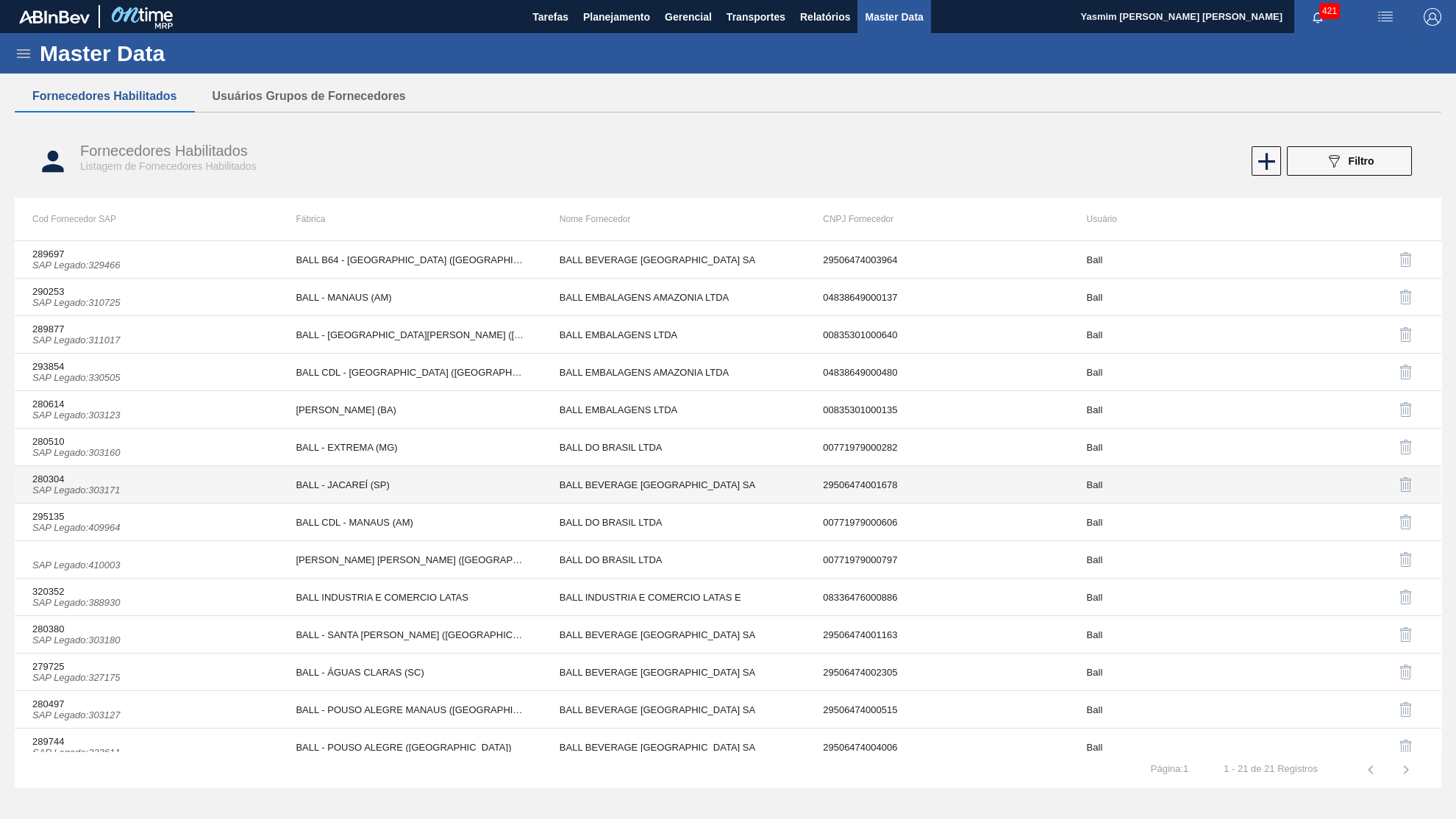
click at [357, 480] on td "BALL - JACAREÍ (SP)" at bounding box center [410, 485] width 263 height 37
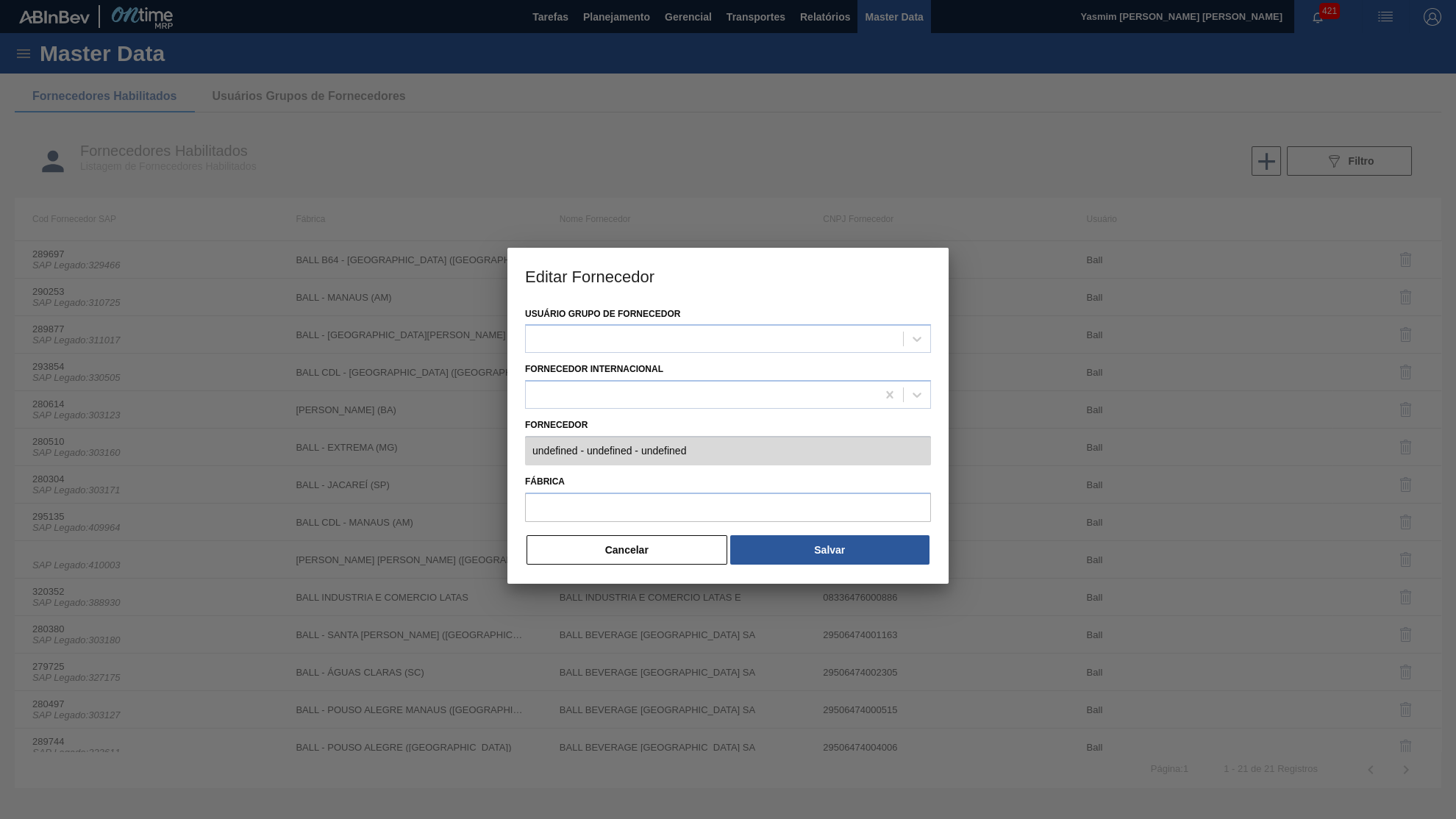
type input "280304 (SAP Legado: 303171) - BALL BEVERAGE [GEOGRAPHIC_DATA] [GEOGRAPHIC_DATA]…"
type input "BALL - JACAREÍ (SP)"
click at [645, 546] on button "Cancelar" at bounding box center [627, 550] width 201 height 30
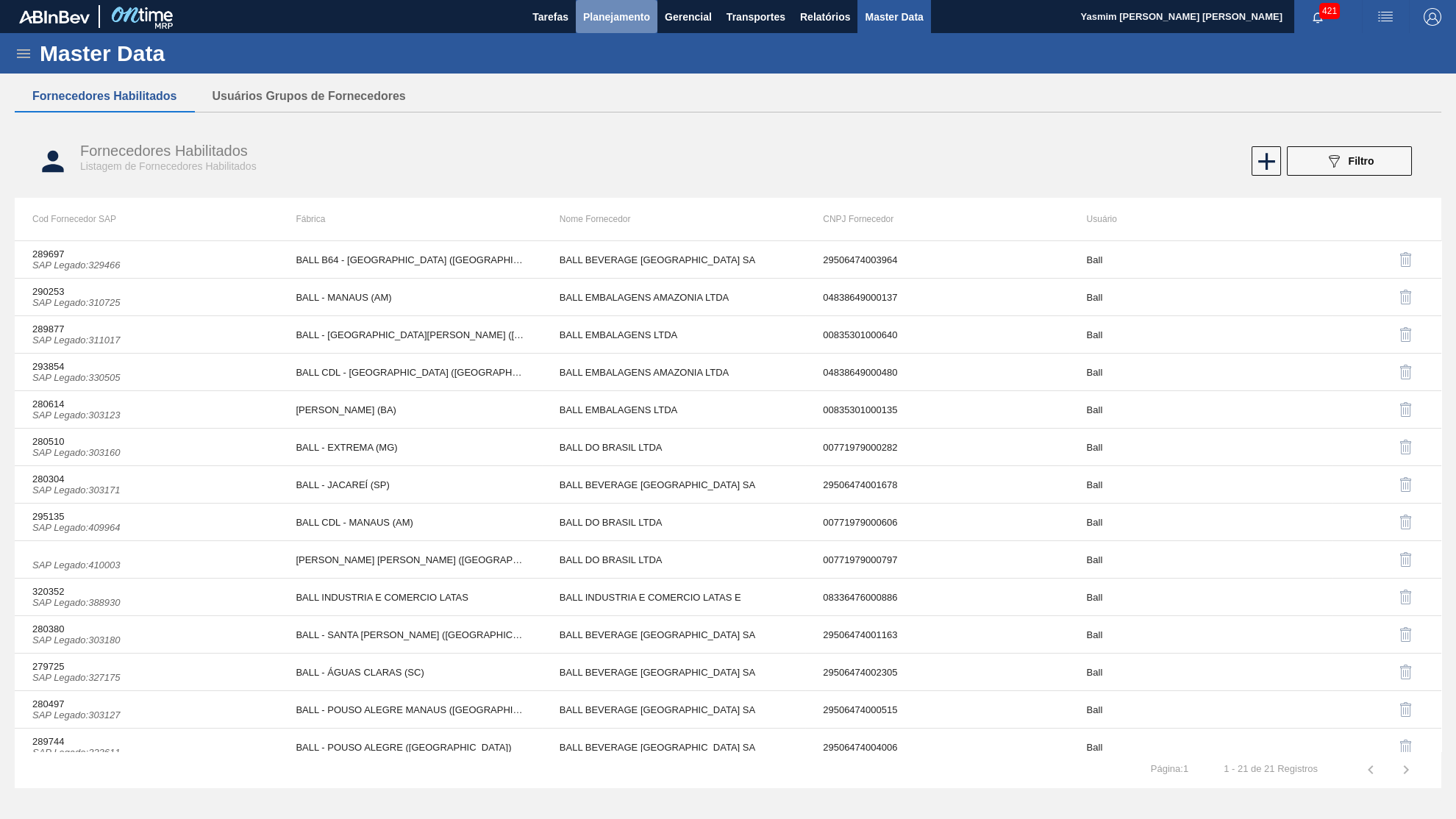
click at [634, 33] on button "Planejamento" at bounding box center [616, 16] width 82 height 33
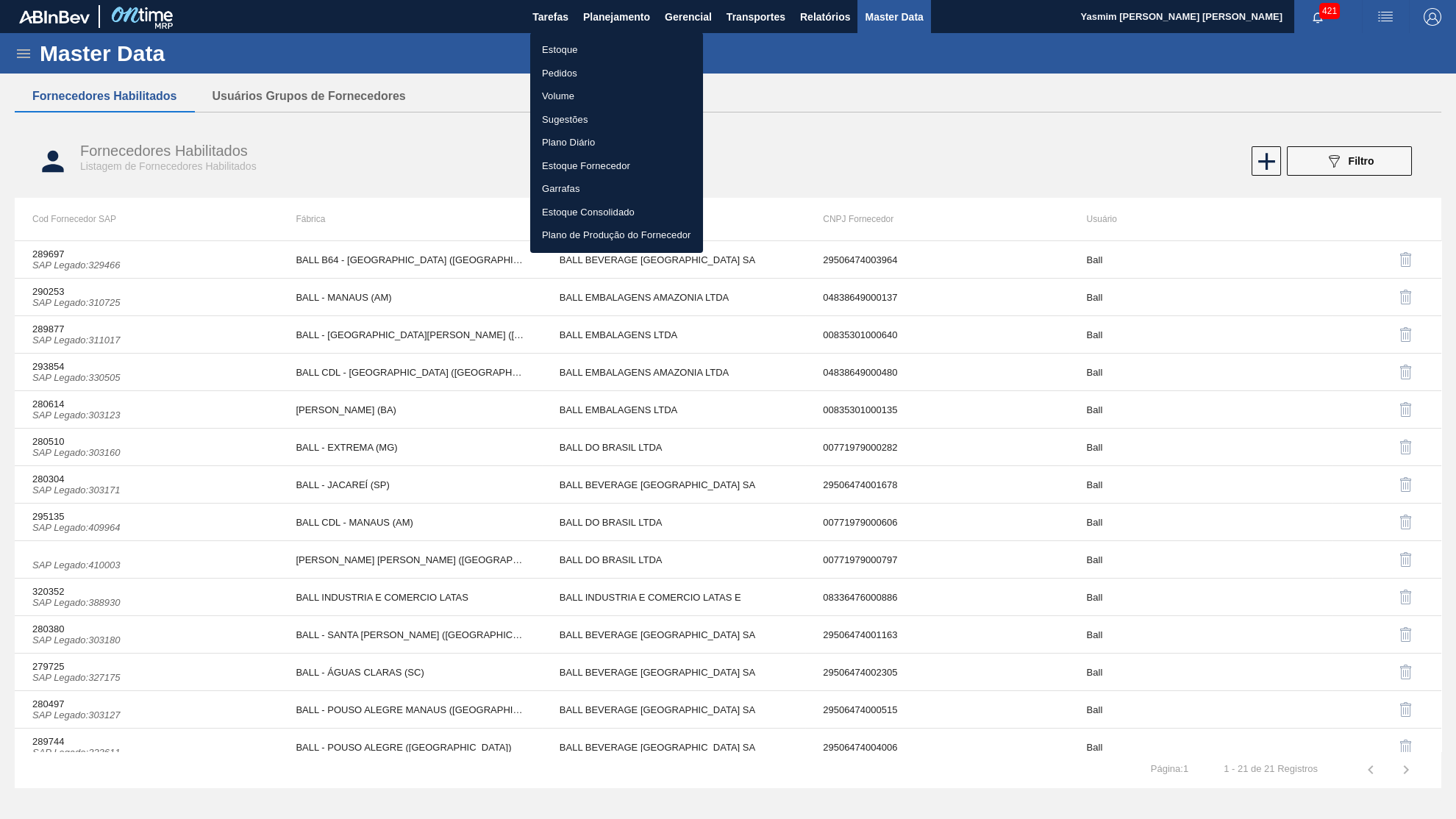
click at [583, 46] on li "Estoque" at bounding box center [617, 50] width 173 height 23
